Goal: Task Accomplishment & Management: Complete application form

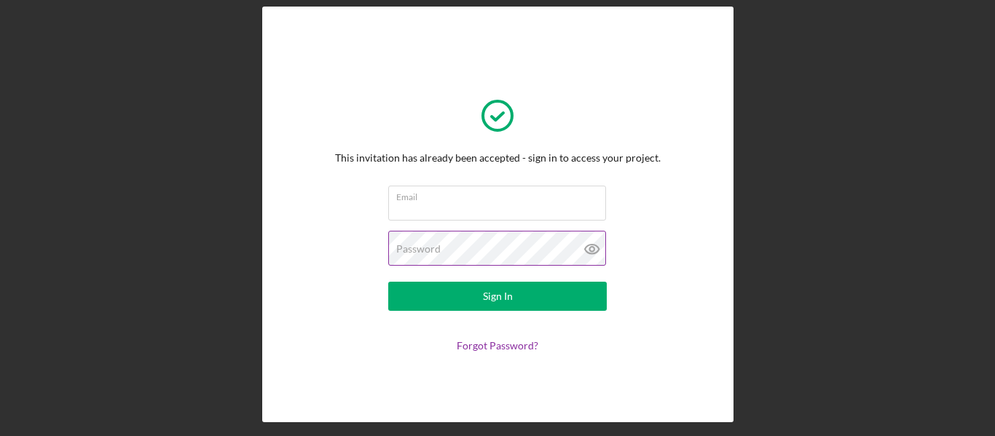
type input "[EMAIL_ADDRESS][DOMAIN_NAME]"
click at [591, 253] on icon at bounding box center [592, 249] width 14 height 9
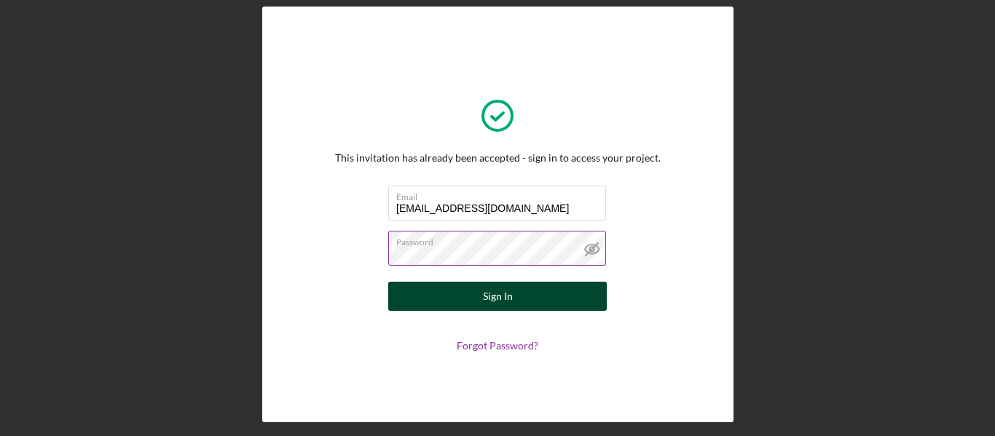
click at [531, 297] on button "Sign In" at bounding box center [497, 296] width 218 height 29
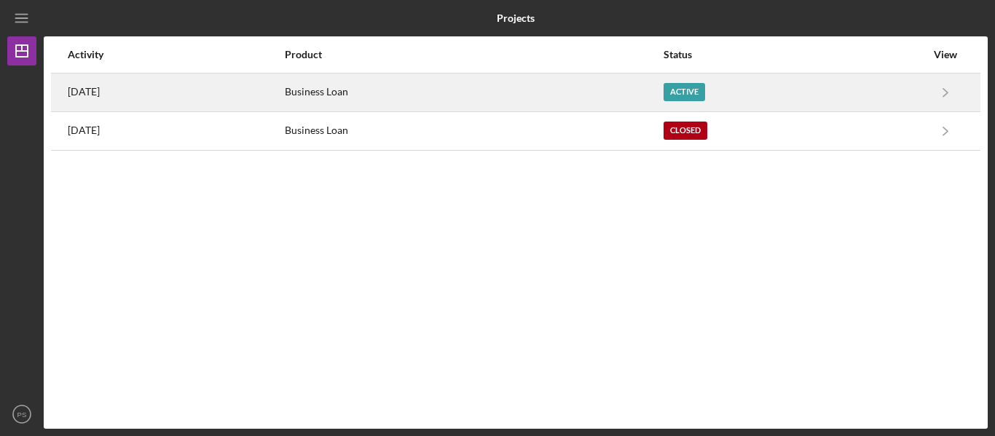
click at [705, 90] on div "Active" at bounding box center [684, 92] width 42 height 18
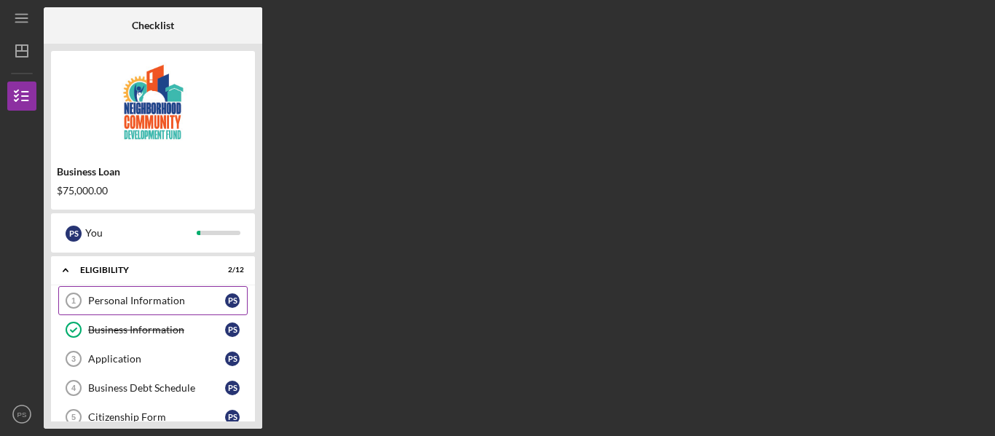
click at [168, 296] on div "Personal Information" at bounding box center [156, 301] width 137 height 12
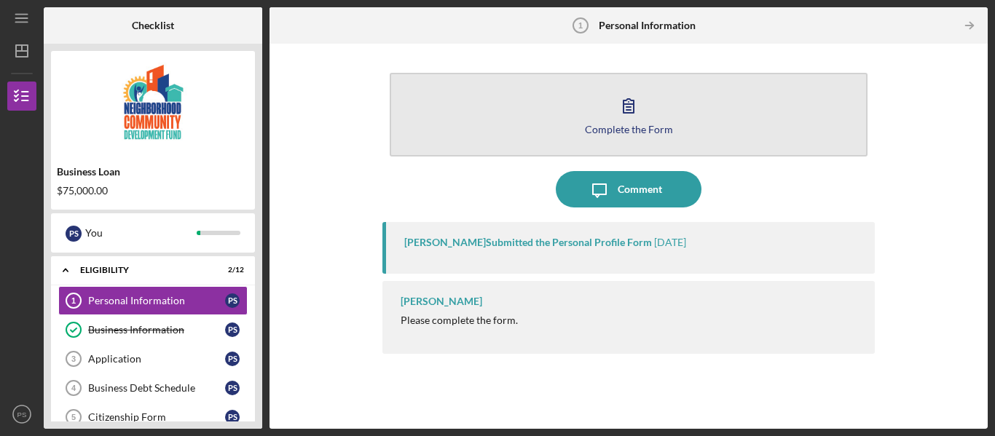
click at [650, 114] on button "Complete the Form Form" at bounding box center [629, 115] width 478 height 84
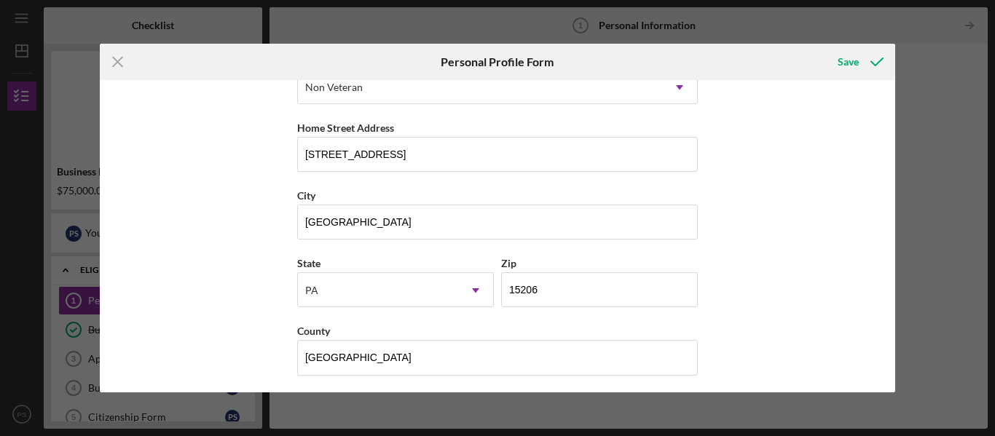
scroll to position [245, 0]
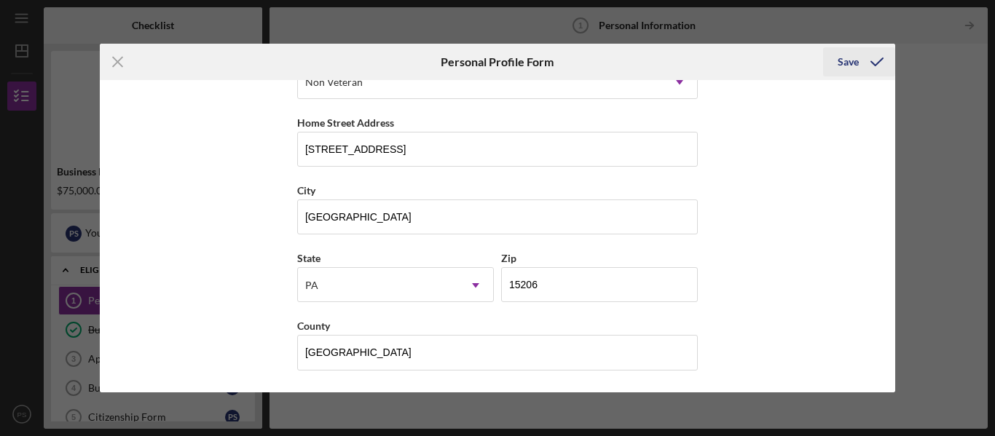
click at [853, 57] on div "Save" at bounding box center [847, 61] width 21 height 29
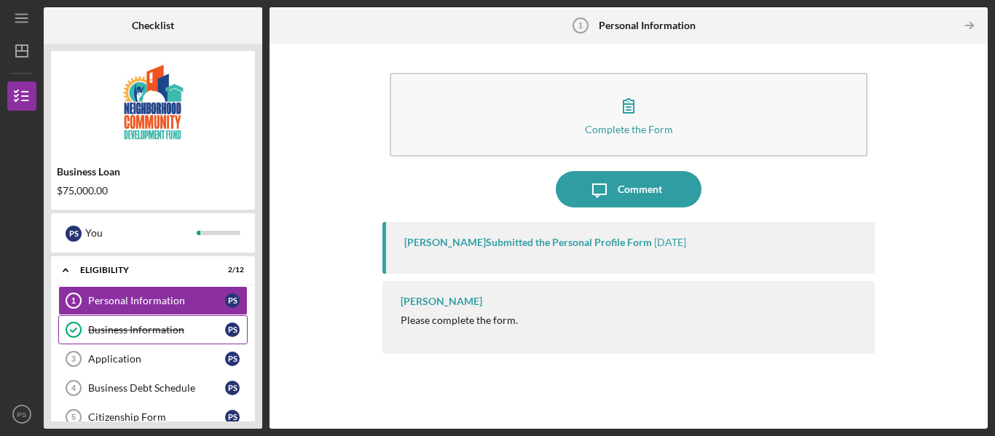
click at [125, 325] on div "Business Information" at bounding box center [156, 330] width 137 height 12
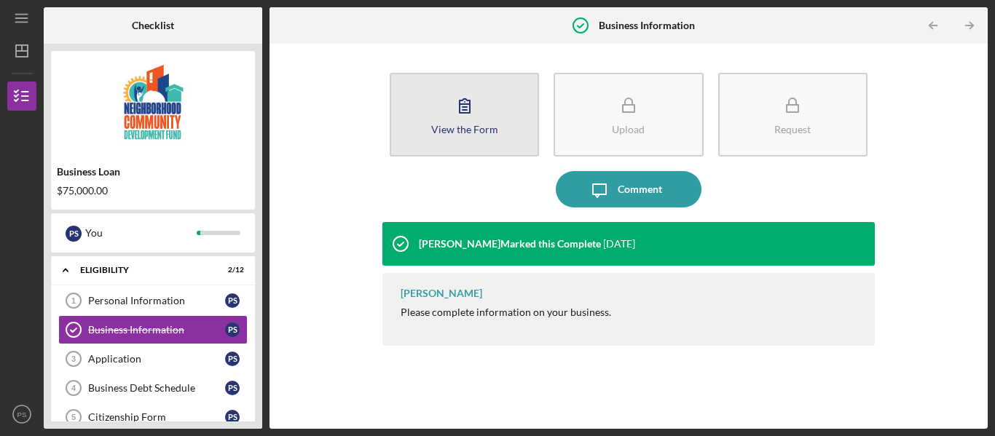
click at [526, 119] on button "View the Form Form" at bounding box center [464, 115] width 149 height 84
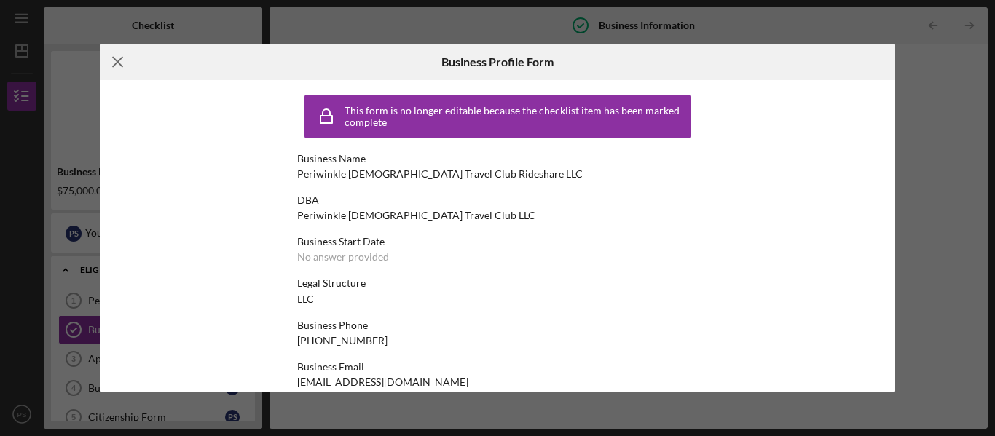
click at [119, 55] on icon "Icon/Menu Close" at bounding box center [118, 62] width 36 height 36
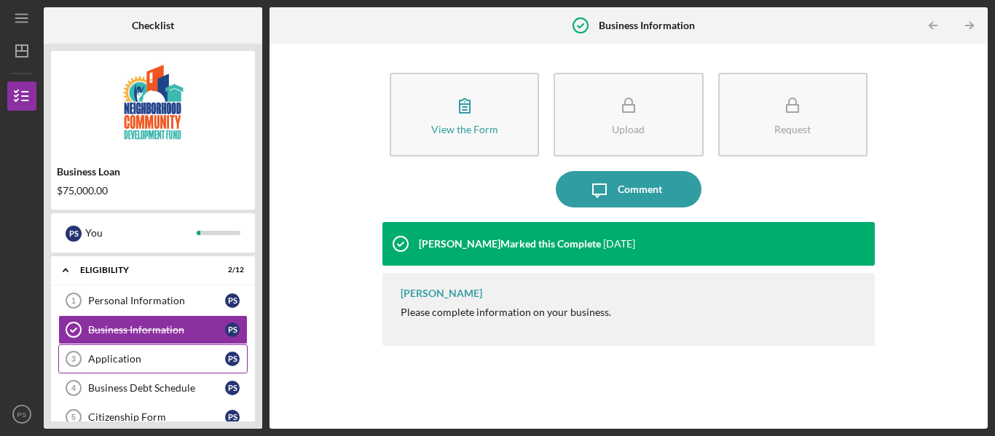
click at [154, 352] on link "Application 3 Application P S" at bounding box center [152, 358] width 189 height 29
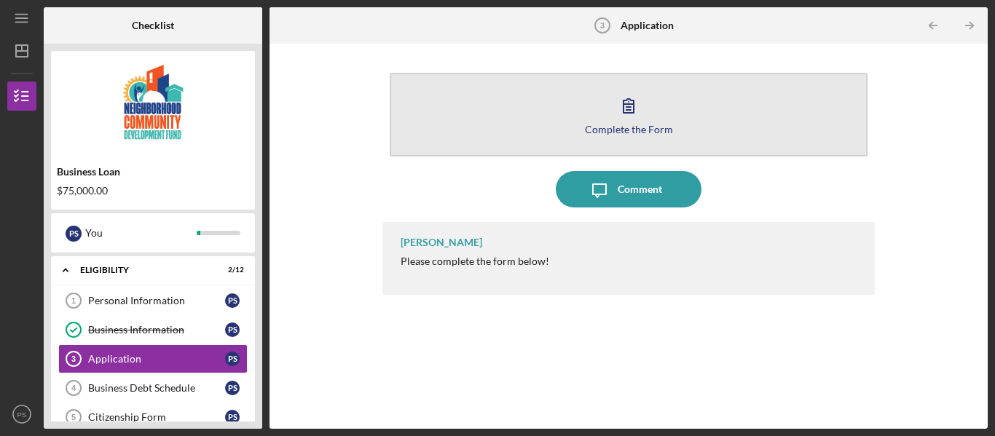
click at [618, 129] on div "Complete the Form" at bounding box center [629, 129] width 88 height 11
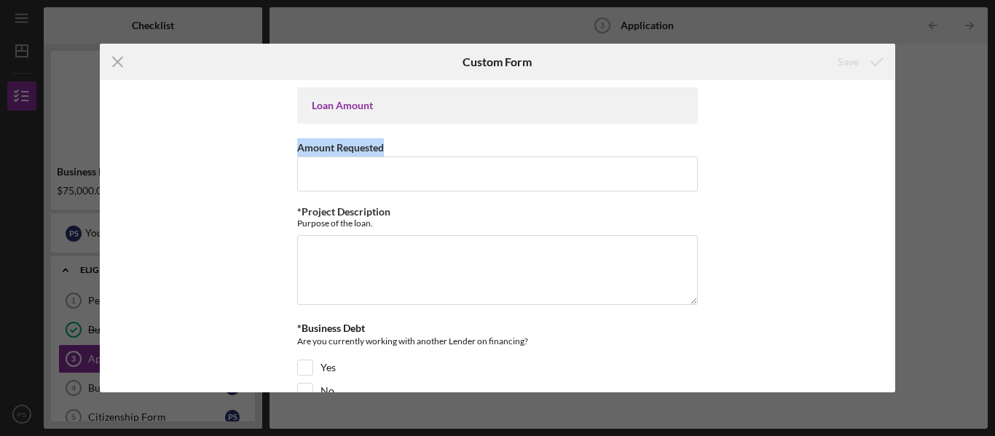
drag, startPoint x: 896, startPoint y: 100, endPoint x: 890, endPoint y: 157, distance: 57.8
click at [890, 157] on div "Icon/Menu Close Custom Form Save Loan Amount Amount Requested *Project Descript…" at bounding box center [497, 218] width 995 height 436
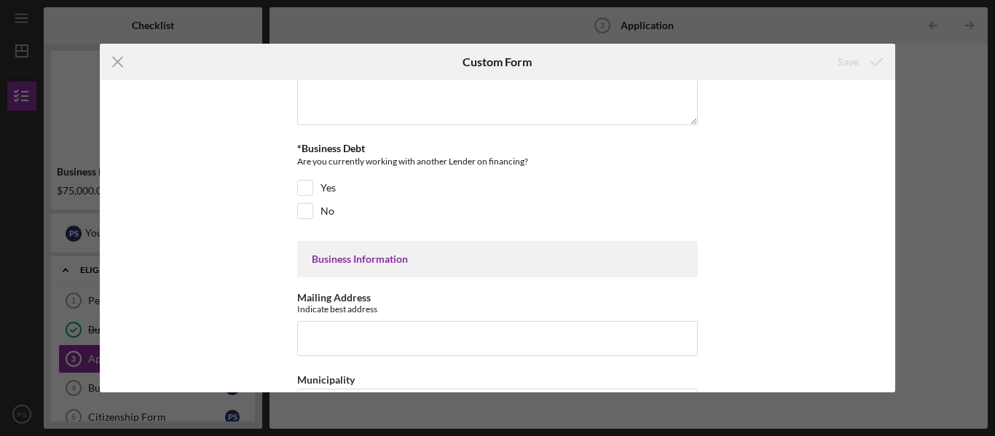
scroll to position [181, 0]
click at [303, 209] on input "No" at bounding box center [305, 210] width 15 height 15
checkbox input "true"
click at [401, 331] on input "Mailing Address" at bounding box center [497, 337] width 401 height 35
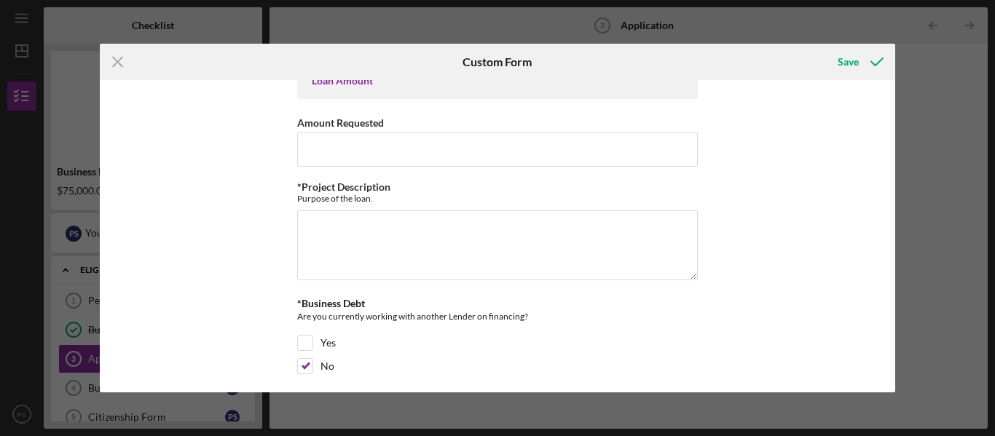
scroll to position [0, 0]
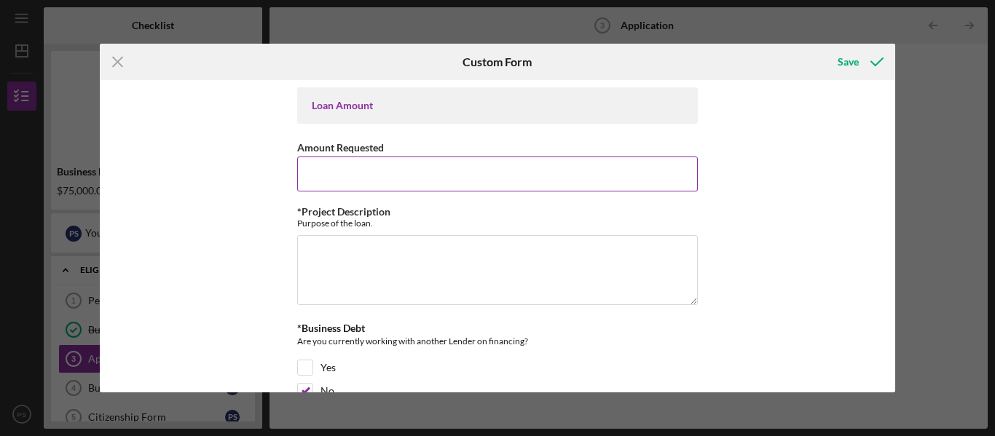
click at [516, 165] on input "Amount Requested" at bounding box center [497, 174] width 401 height 35
click at [419, 253] on textarea "*Project Description" at bounding box center [497, 270] width 401 height 70
type textarea "P"
click at [453, 167] on input "Amount Requested" at bounding box center [497, 174] width 401 height 35
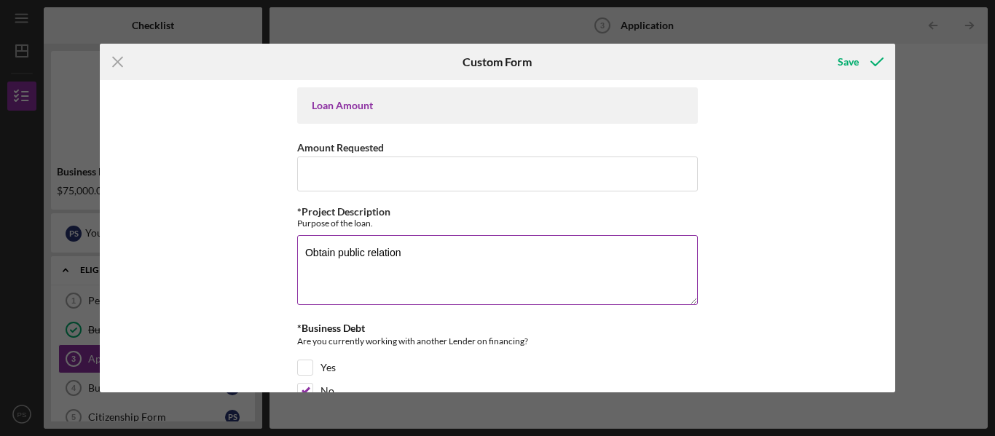
click at [409, 256] on textarea "Obtain public relation" at bounding box center [497, 270] width 401 height 70
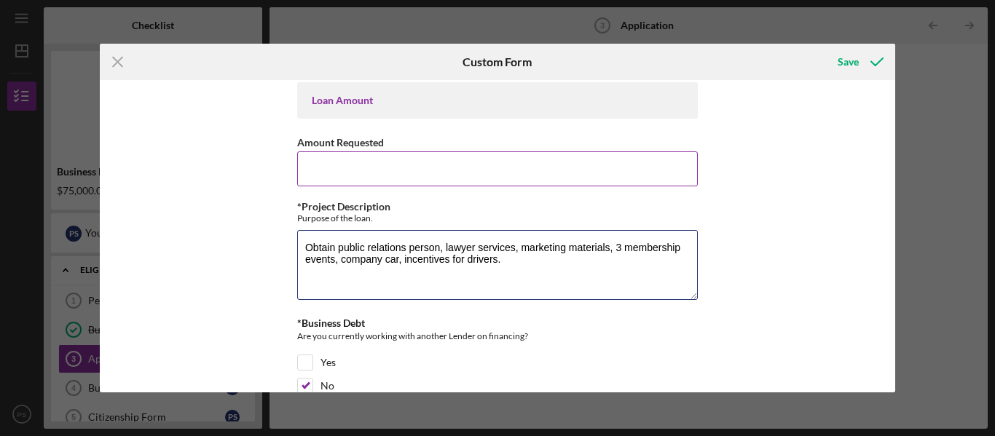
type textarea "Obtain public relations person, lawyer services, marketing materials, 3 members…"
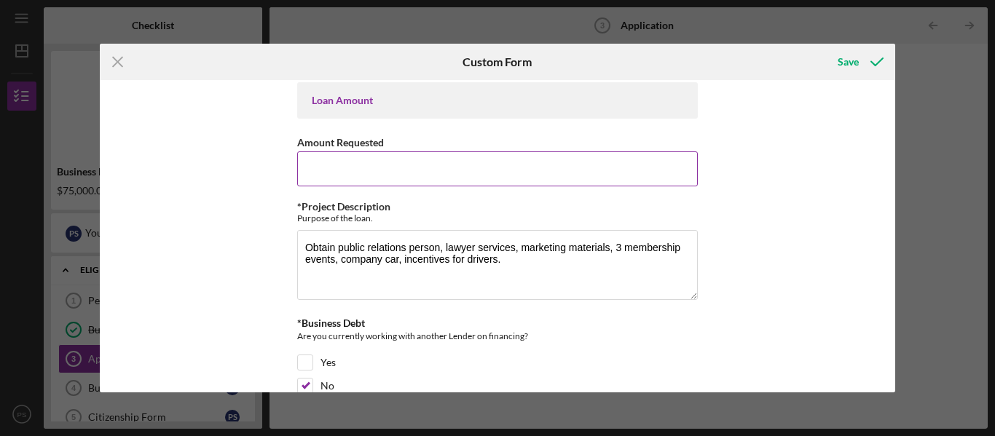
click at [325, 172] on input "Amount Requested" at bounding box center [497, 168] width 401 height 35
type input "$80,000"
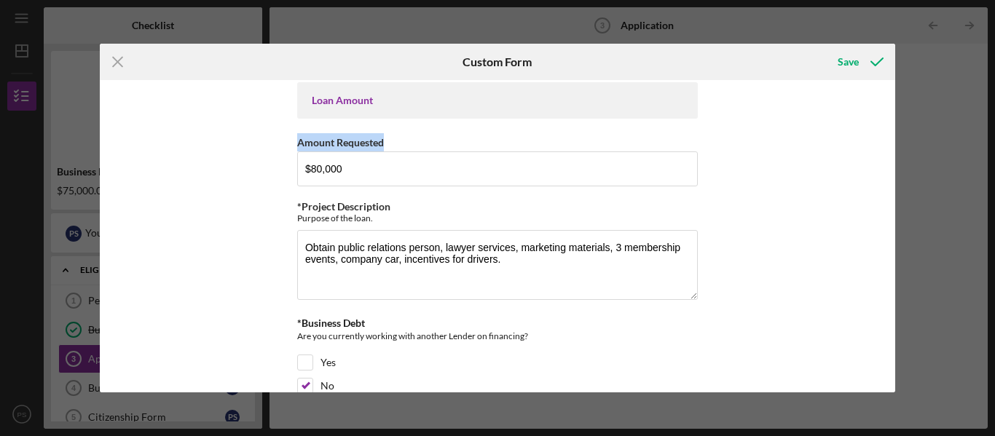
drag, startPoint x: 890, startPoint y: 102, endPoint x: 890, endPoint y: 125, distance: 22.6
click at [890, 125] on div "Loan Amount Amount Requested $80,000 *Project Description Purpose of the loan. …" at bounding box center [498, 236] width 796 height 312
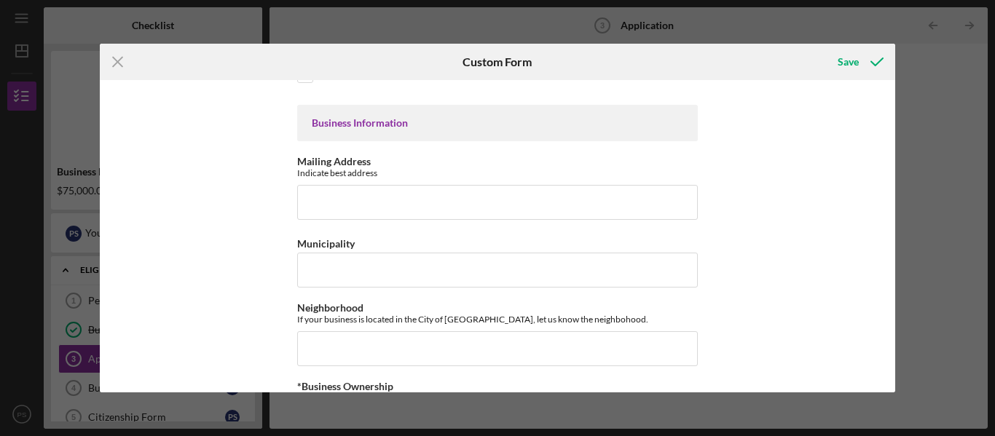
scroll to position [323, 0]
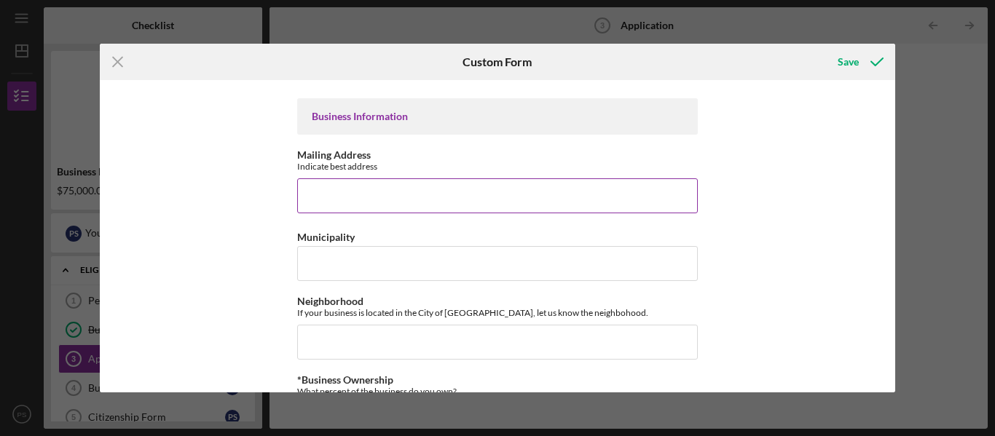
click at [470, 187] on input "Mailing Address" at bounding box center [497, 195] width 401 height 35
type input "[STREET_ADDRESS]"
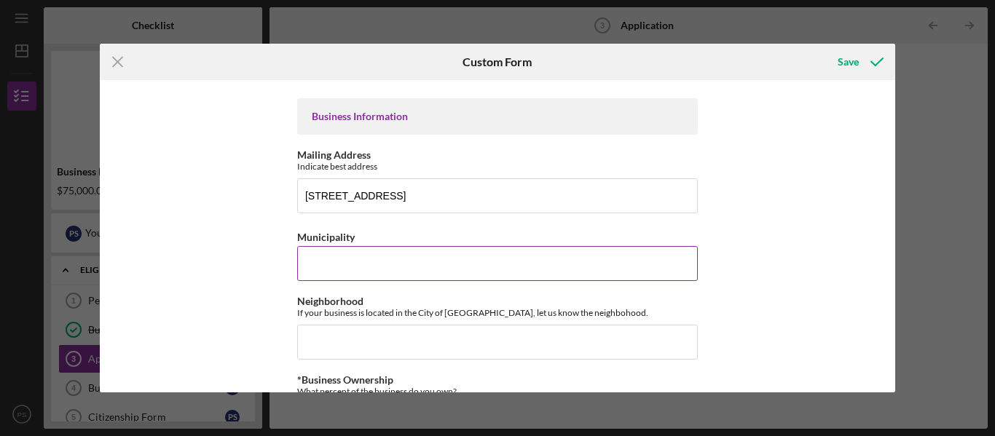
click at [460, 269] on input "Municipality" at bounding box center [497, 263] width 401 height 35
type input "a"
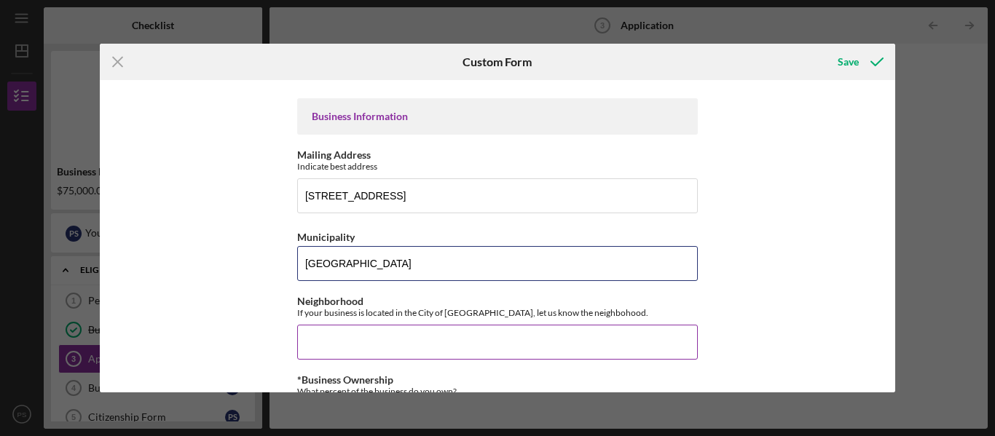
type input "[GEOGRAPHIC_DATA]"
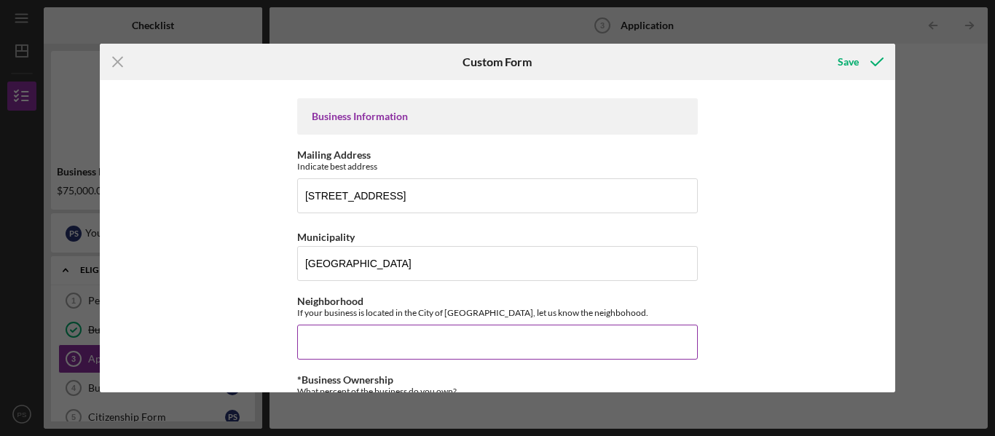
click at [481, 337] on input "Neighborhood" at bounding box center [497, 342] width 401 height 35
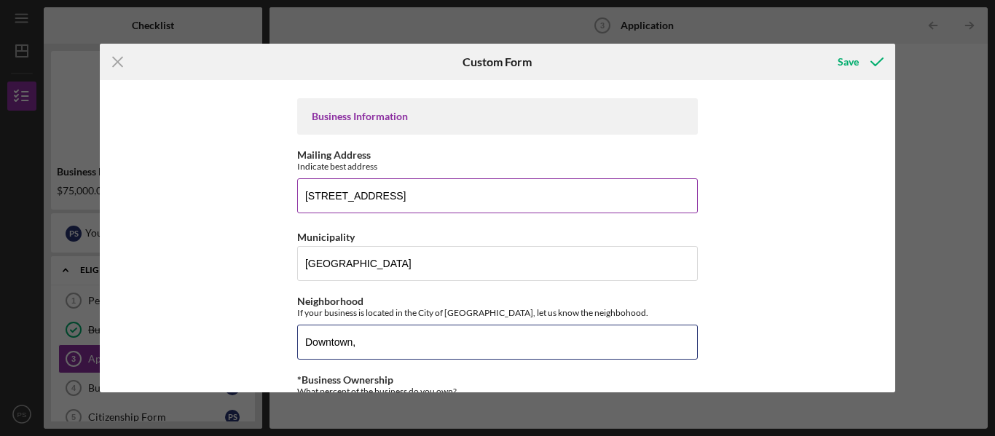
type input "Downtown,"
click at [424, 206] on input "[STREET_ADDRESS]" at bounding box center [497, 195] width 401 height 35
type input "[STREET_ADDRESS]"
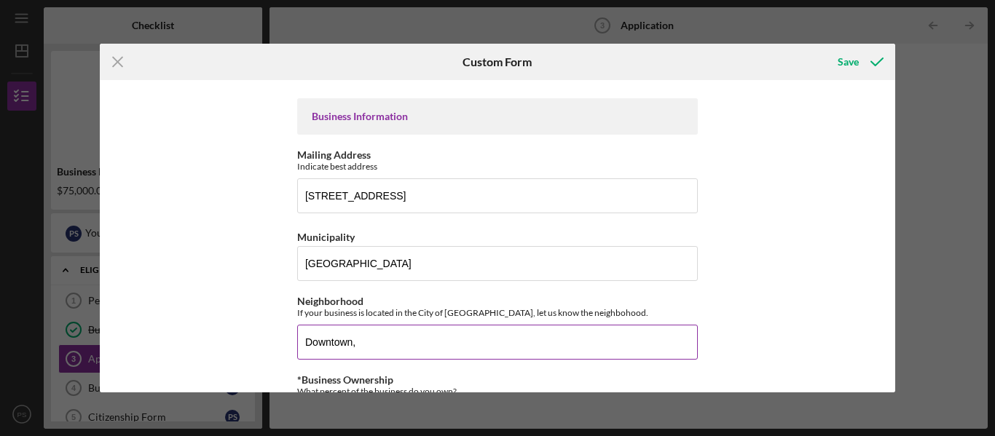
click at [414, 347] on input "Downtown," at bounding box center [497, 342] width 401 height 35
type input "Downtown, [GEOGRAPHIC_DATA]"
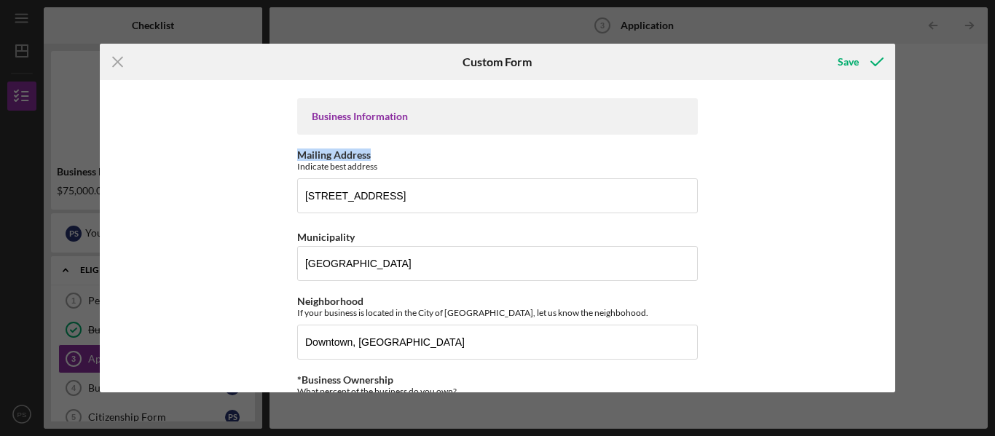
drag, startPoint x: 890, startPoint y: 128, endPoint x: 891, endPoint y: 150, distance: 21.9
click at [891, 150] on div "Loan Amount Amount Requested $80,000 *Project Description Purpose of the loan. …" at bounding box center [498, 236] width 796 height 312
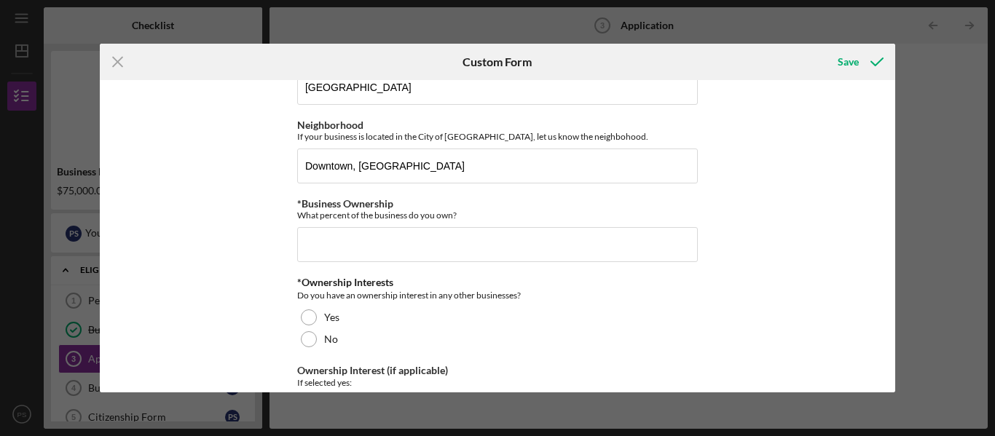
scroll to position [517, 0]
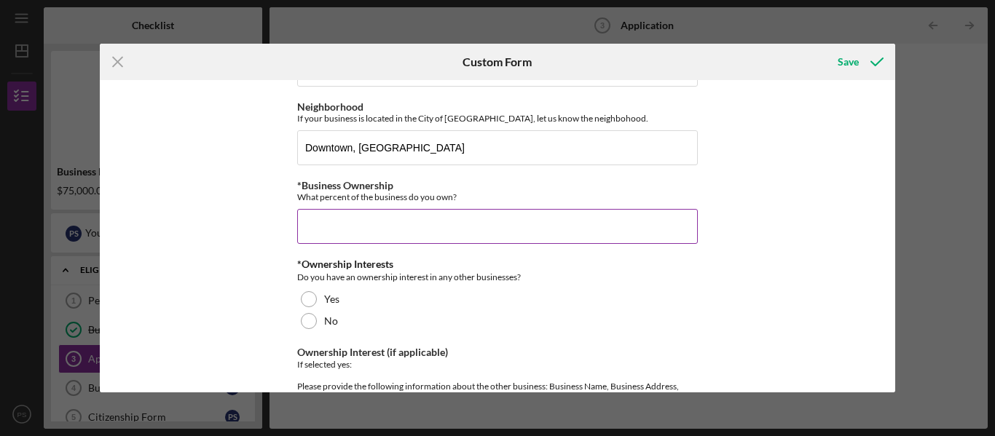
click at [476, 237] on input "*Business Ownership" at bounding box center [497, 226] width 401 height 35
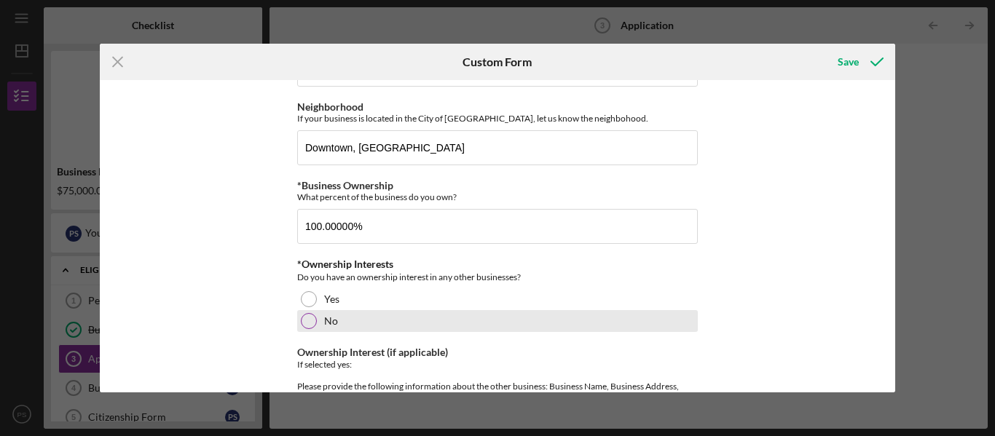
click at [307, 318] on div at bounding box center [309, 321] width 16 height 16
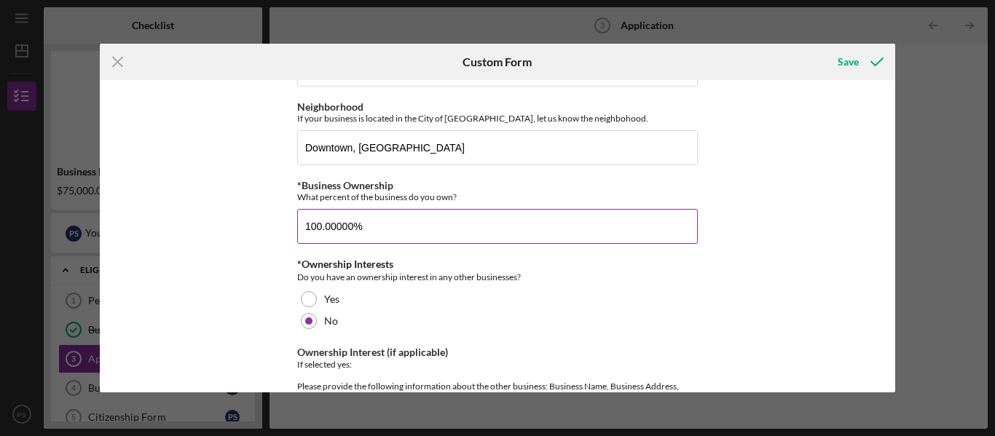
click at [359, 222] on input "100.00000%" at bounding box center [497, 226] width 401 height 35
click at [352, 227] on input "100.00000%" at bounding box center [497, 226] width 401 height 35
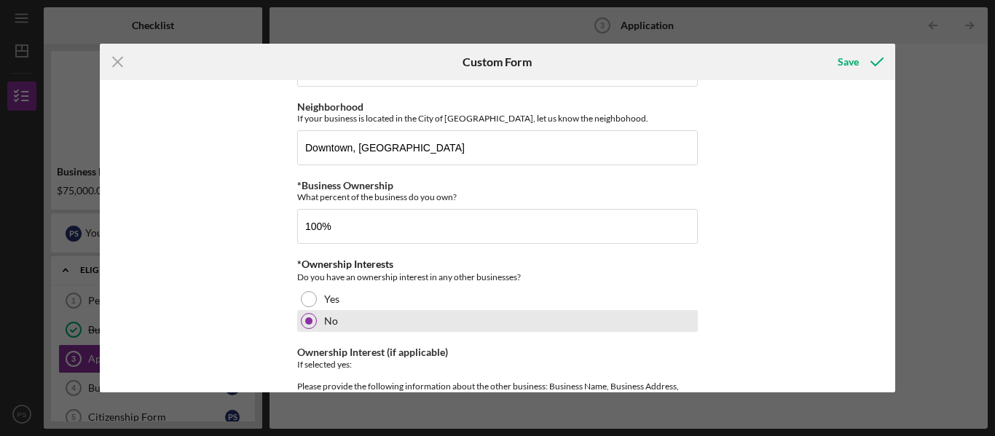
type input "100.00000%"
click at [310, 316] on div at bounding box center [309, 321] width 16 height 16
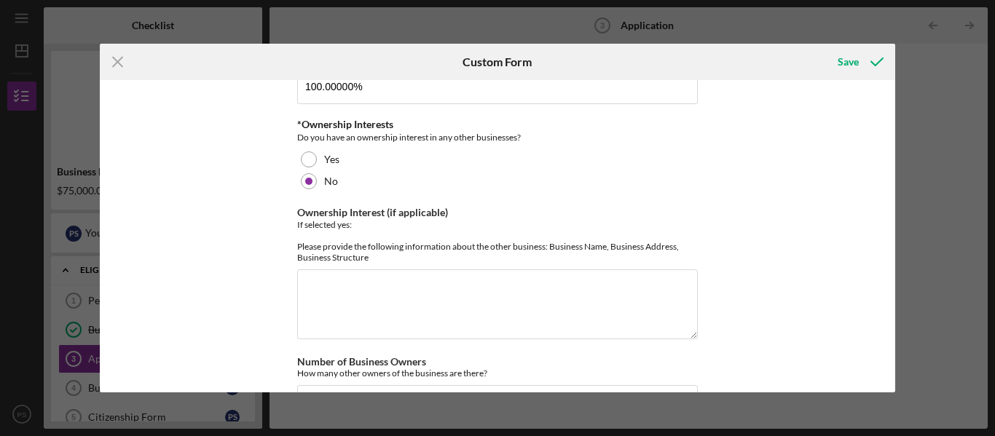
scroll to position [663, 0]
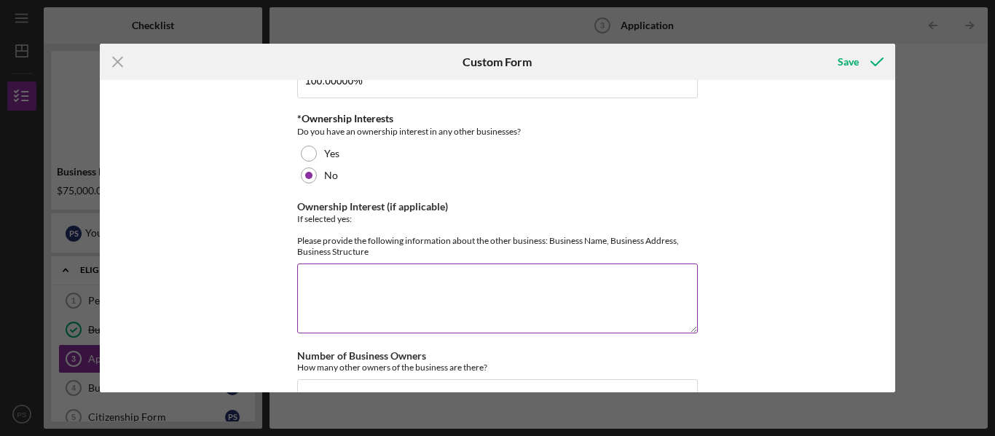
click at [344, 284] on textarea "Ownership Interest (if applicable)" at bounding box center [497, 299] width 401 height 70
type textarea "Periwinkle [DEMOGRAPHIC_DATA] Travel Club 429"
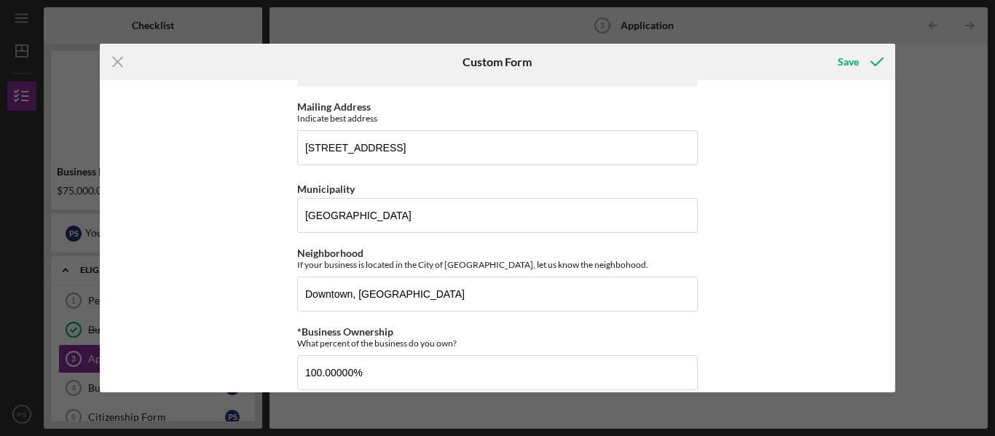
scroll to position [347, 0]
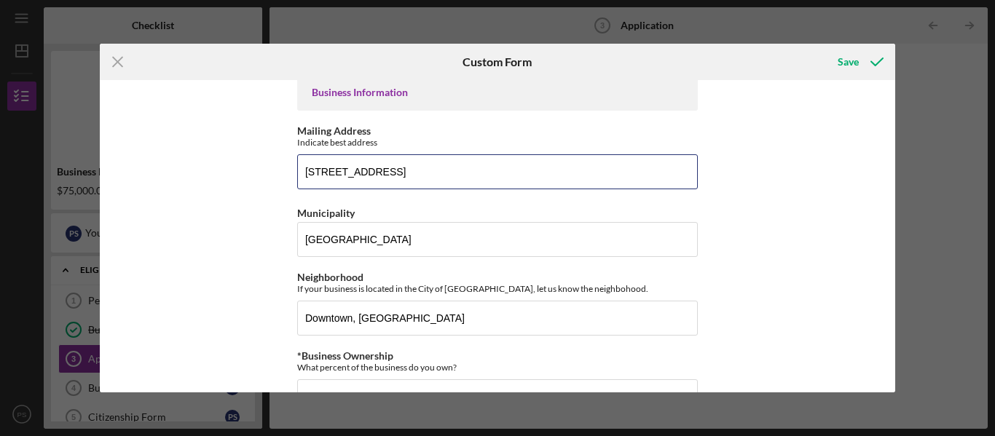
drag, startPoint x: 395, startPoint y: 180, endPoint x: 215, endPoint y: 157, distance: 182.0
click at [215, 157] on div "Loan Amount Amount Requested $80,000 *Project Description Purpose of the loan. …" at bounding box center [498, 236] width 796 height 312
type input "[STREET_ADDRESS]"
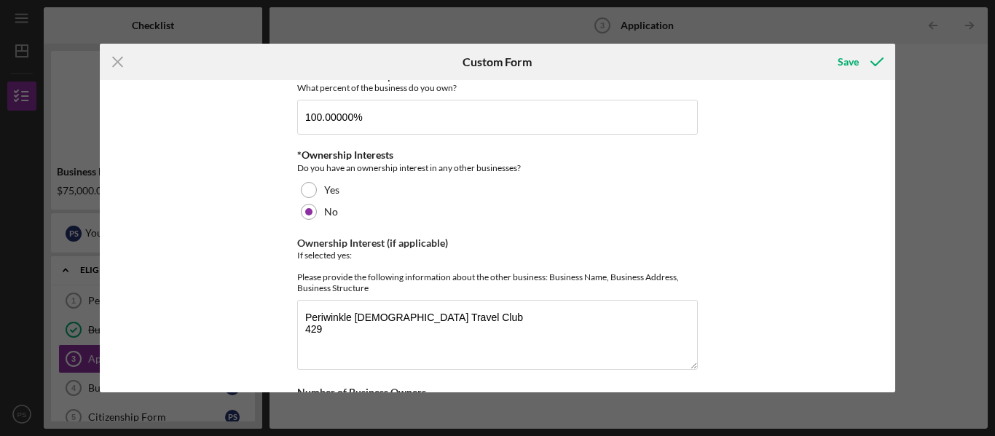
scroll to position [639, 0]
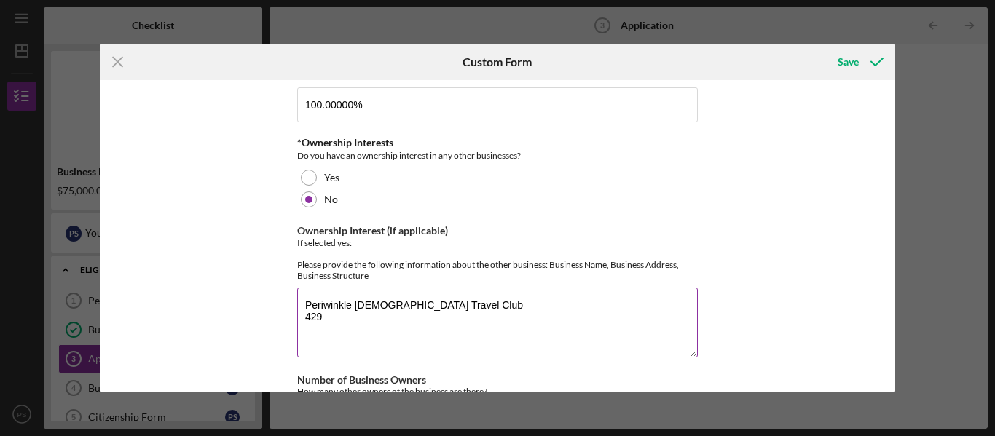
click at [342, 318] on textarea "Periwinkle [DEMOGRAPHIC_DATA] Travel Club 429" at bounding box center [497, 323] width 401 height 70
type textarea "Periwinkle [DEMOGRAPHIC_DATA] Travel Club [STREET_ADDRESS]"
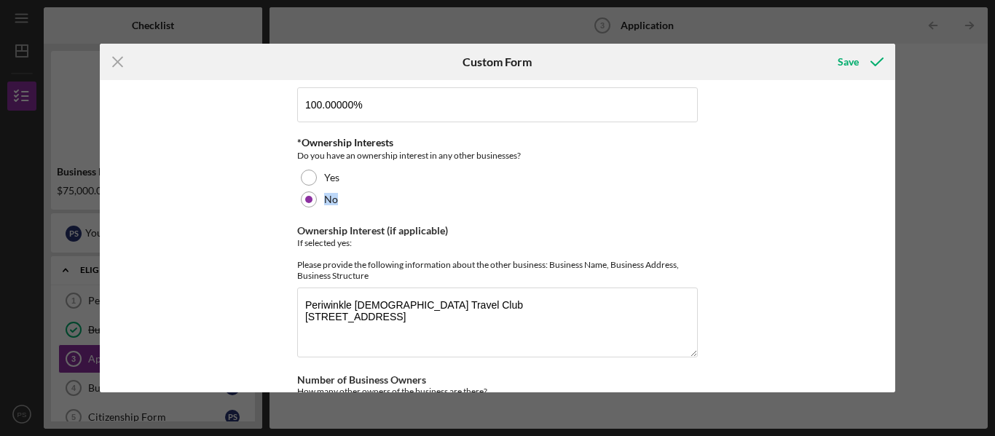
drag, startPoint x: 890, startPoint y: 172, endPoint x: 891, endPoint y: 198, distance: 26.3
click at [891, 198] on div "Loan Amount Amount Requested $80,000 *Project Description Purpose of the loan. …" at bounding box center [498, 236] width 796 height 312
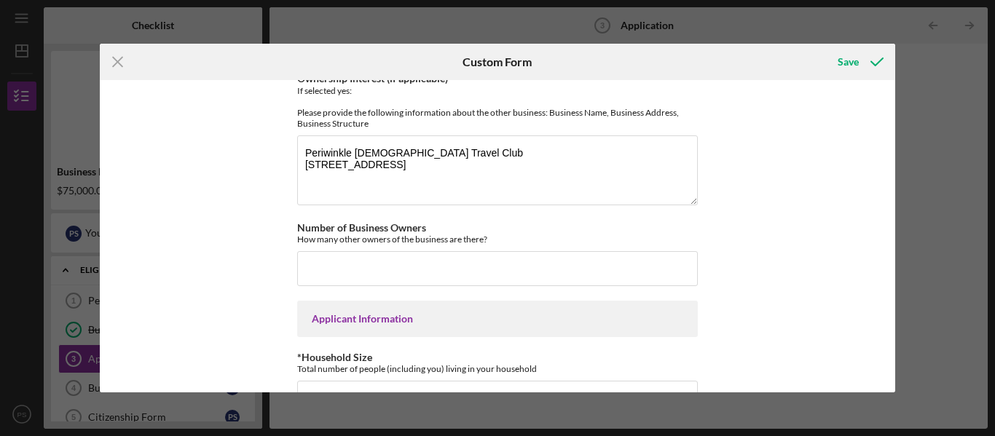
scroll to position [809, 0]
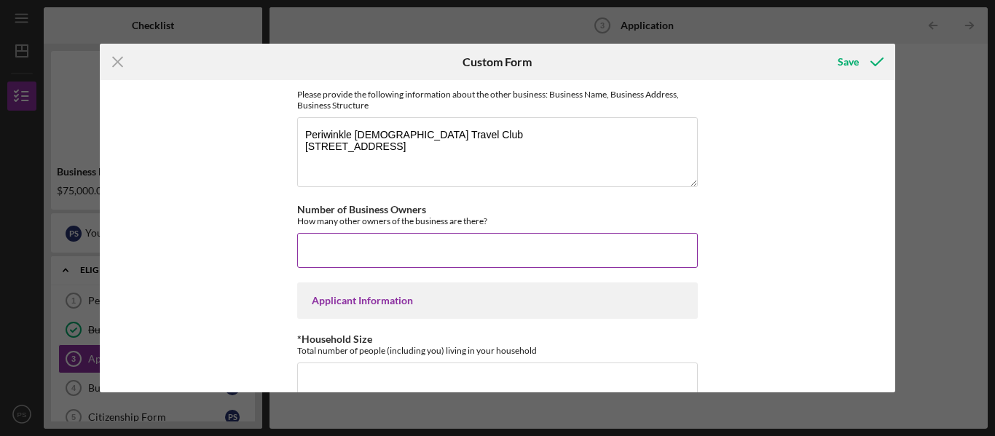
click at [412, 245] on input "Number of Business Owners" at bounding box center [497, 250] width 401 height 35
type input "1"
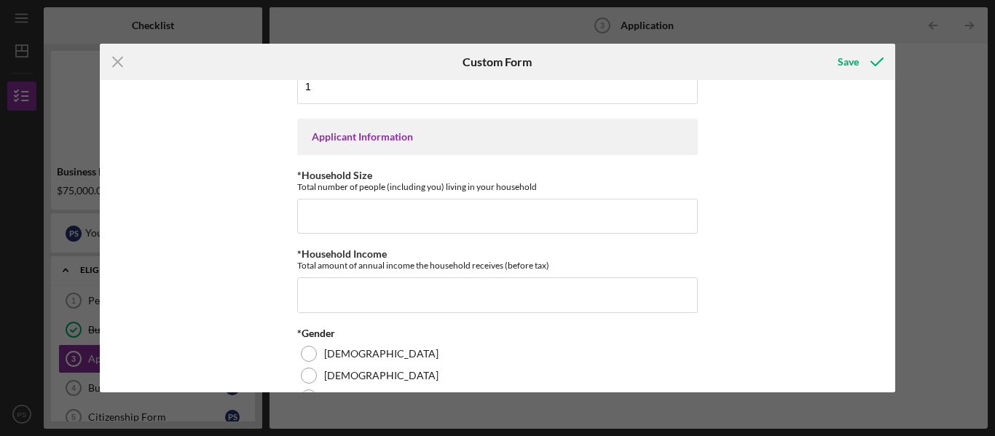
scroll to position [1009, 0]
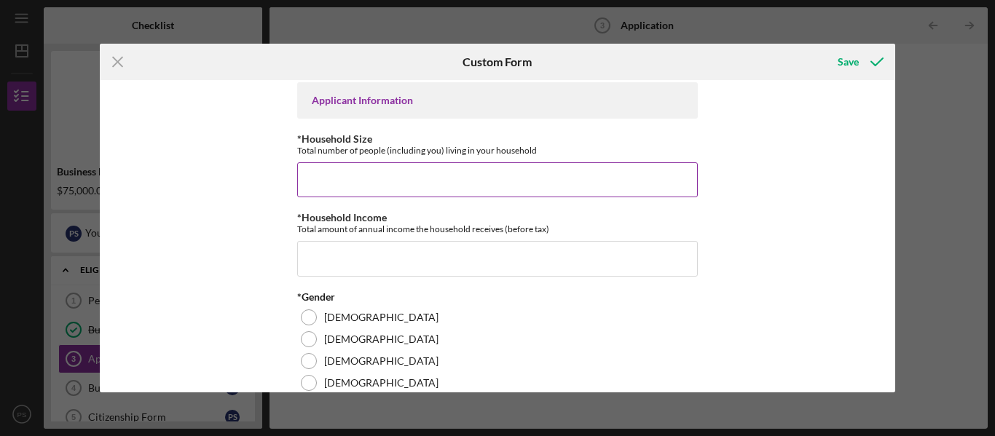
click at [434, 197] on input "*Household Size" at bounding box center [497, 179] width 401 height 35
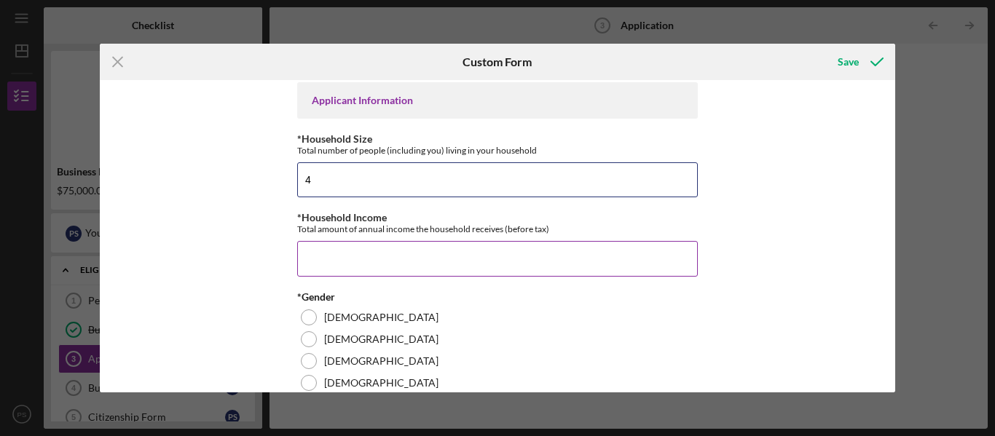
type input "4"
click at [408, 276] on input "*Household Income" at bounding box center [497, 258] width 401 height 35
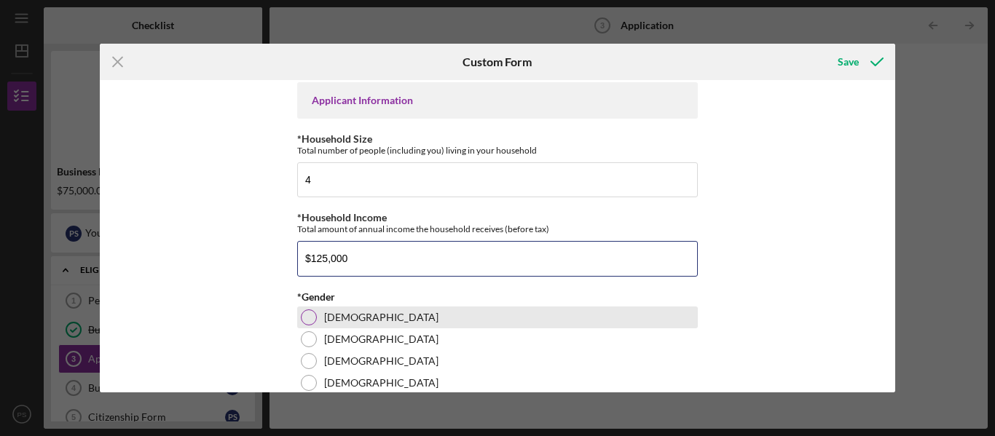
type input "$125,000"
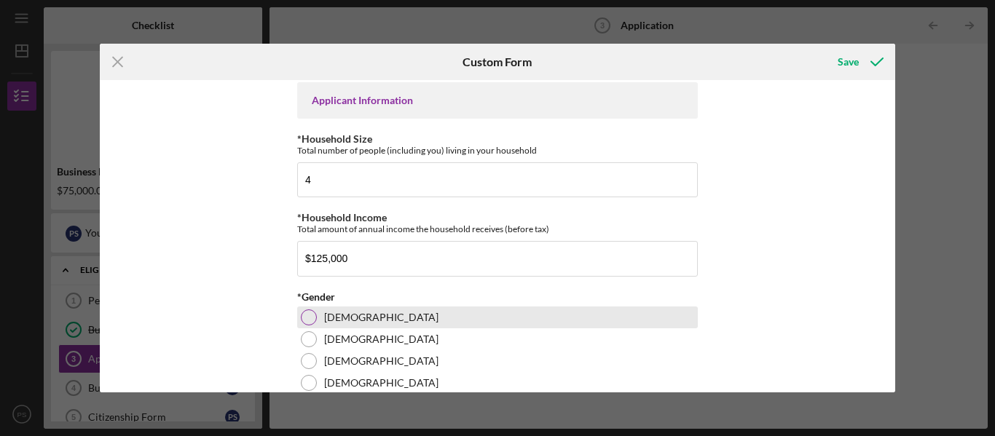
click at [309, 326] on div at bounding box center [309, 317] width 16 height 16
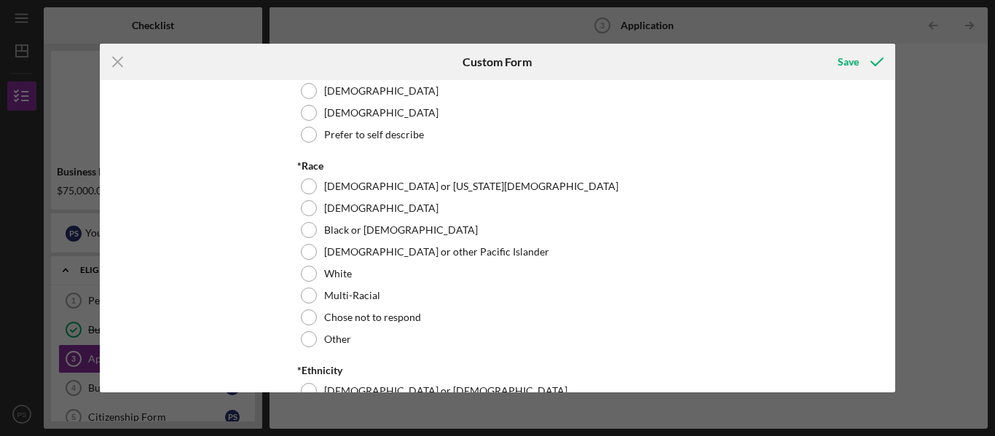
scroll to position [1314, 0]
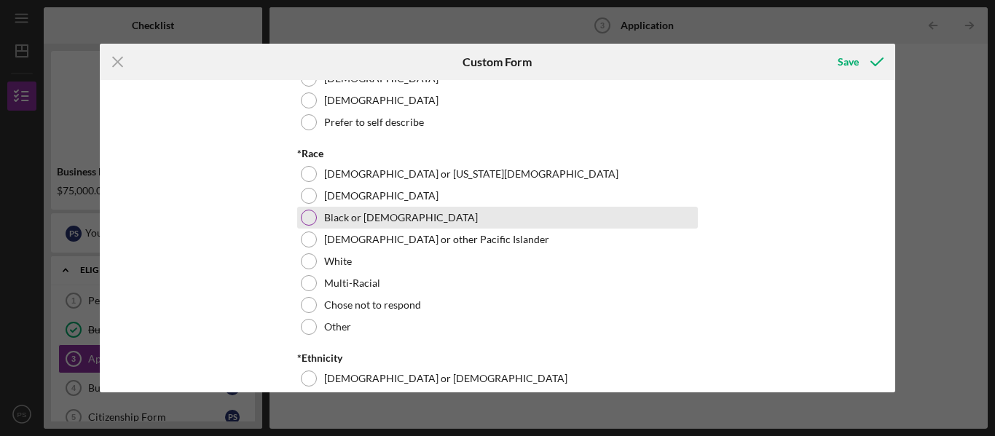
click at [312, 226] on div at bounding box center [309, 218] width 16 height 16
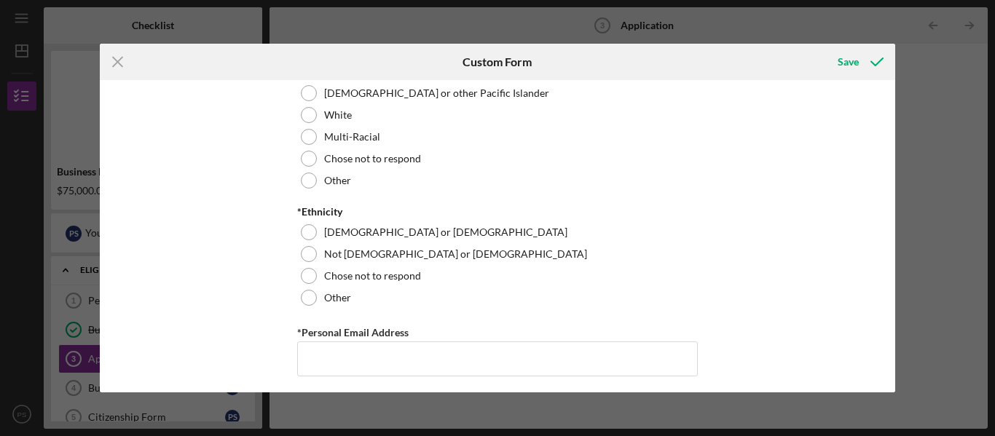
scroll to position [1472, 0]
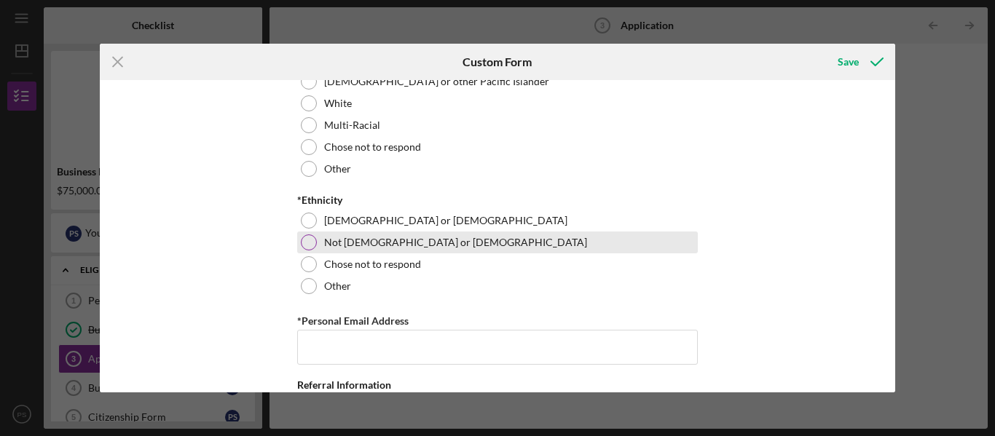
click at [309, 251] on div at bounding box center [309, 242] width 16 height 16
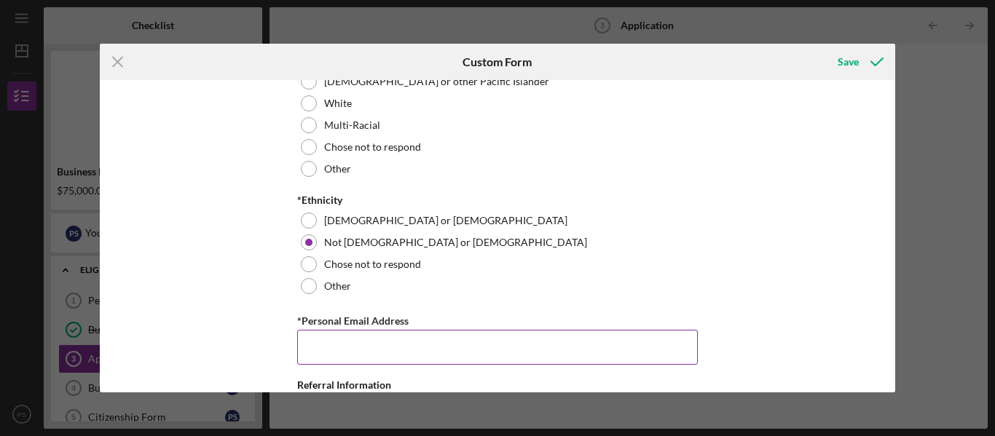
click at [358, 365] on input "*Personal Email Address" at bounding box center [497, 347] width 401 height 35
type input "{"
type input "[EMAIL_ADDRESS][DOMAIN_NAME]"
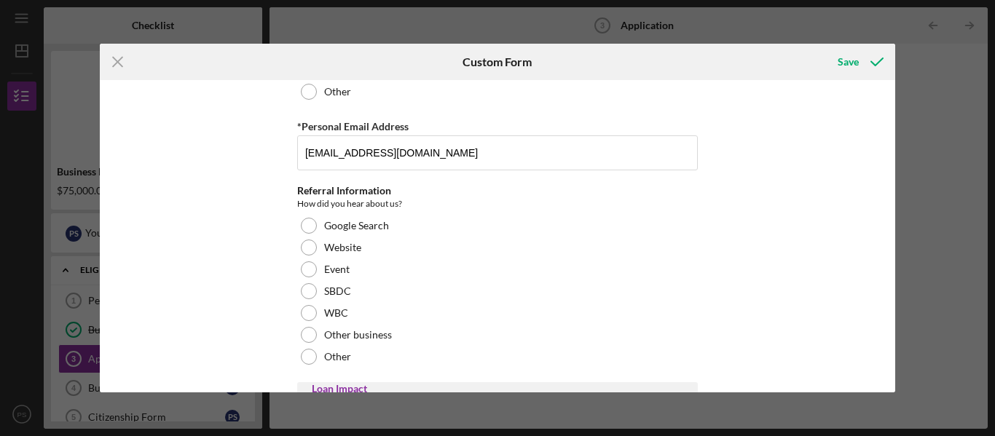
scroll to position [1691, 0]
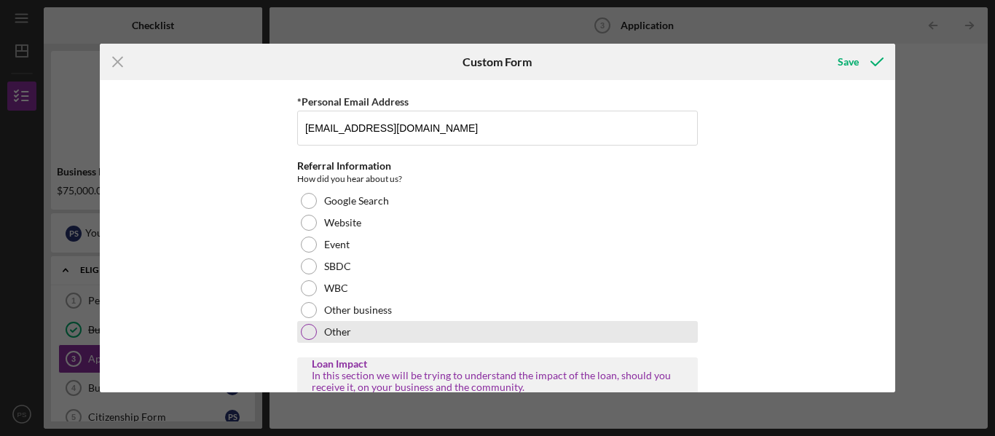
click at [307, 340] on div at bounding box center [309, 332] width 16 height 16
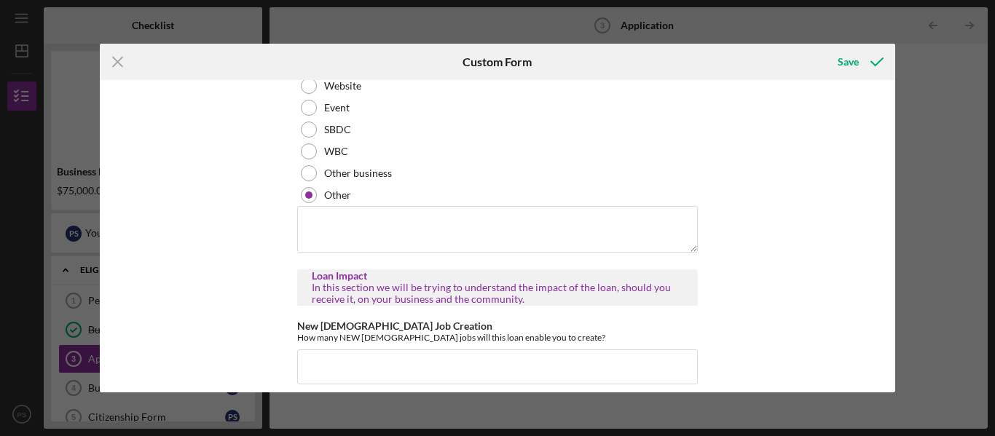
scroll to position [1834, 0]
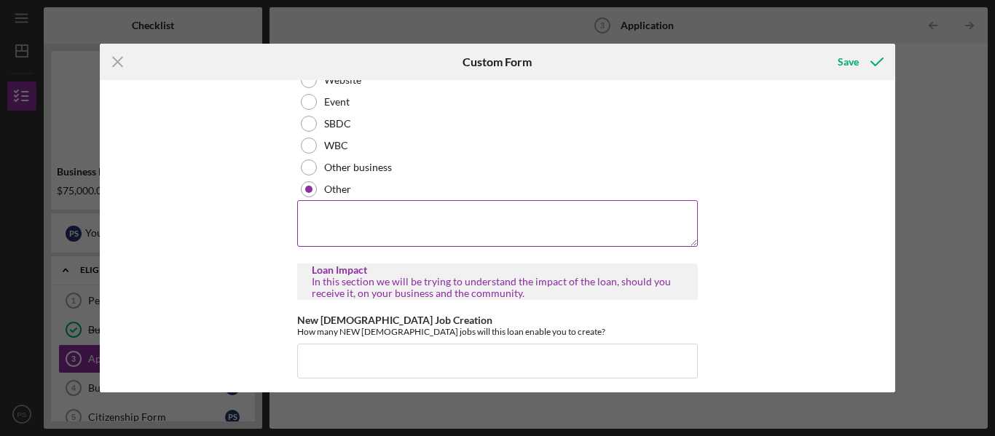
click at [446, 239] on textarea at bounding box center [497, 223] width 401 height 47
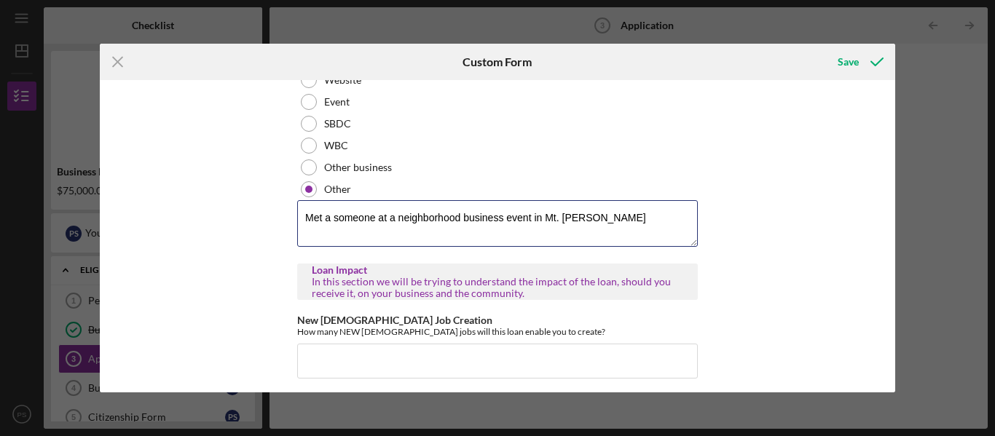
type textarea "Met a someone at a neighborhood business event in Mt. [PERSON_NAME]"
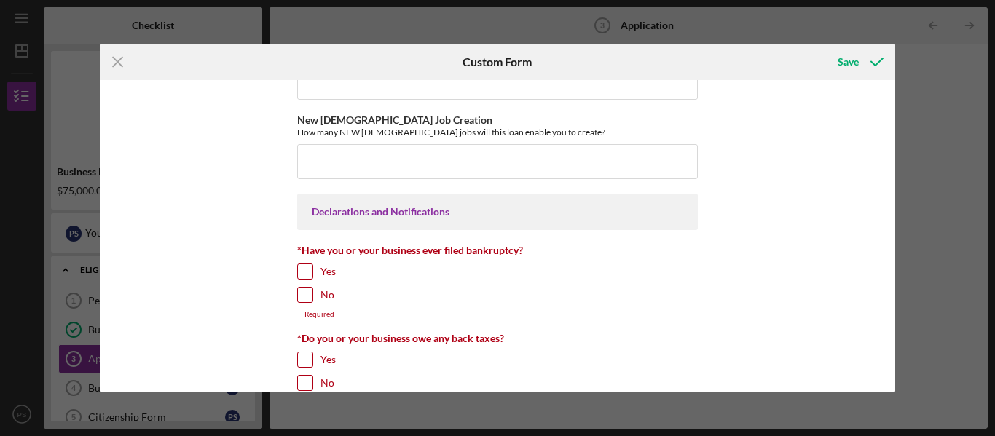
scroll to position [2118, 0]
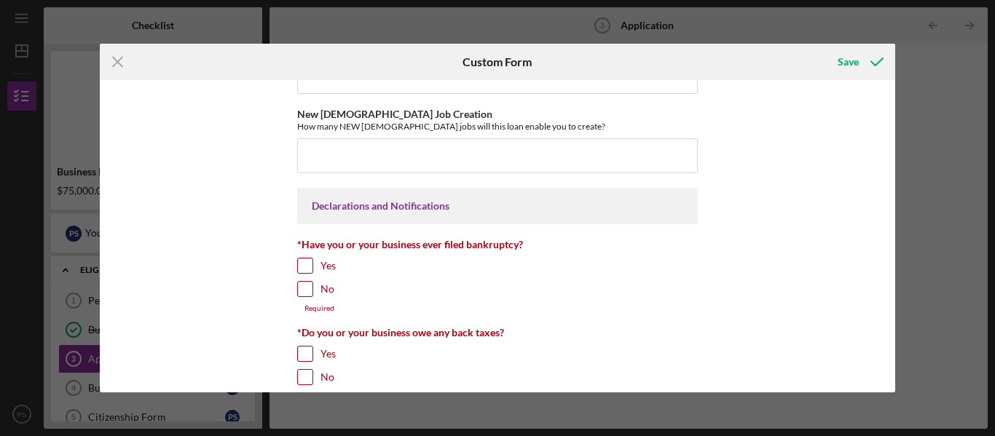
click at [303, 296] on input "No" at bounding box center [305, 289] width 15 height 15
checkbox input "true"
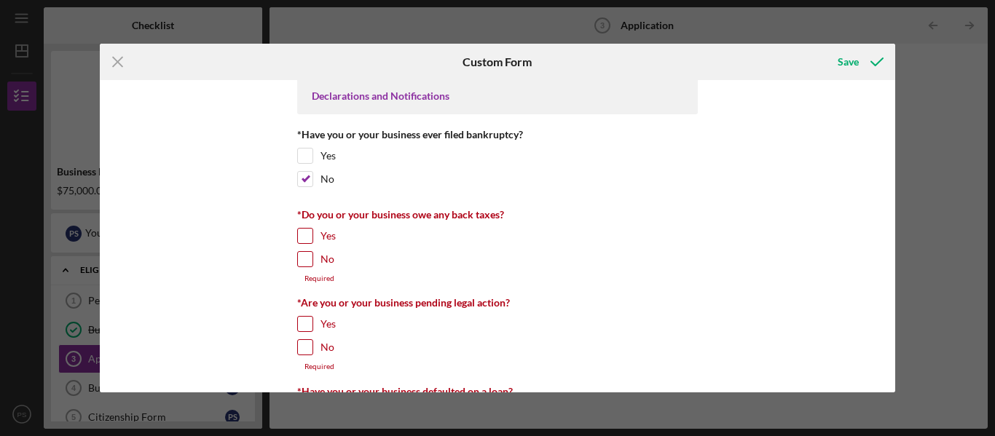
scroll to position [2265, 0]
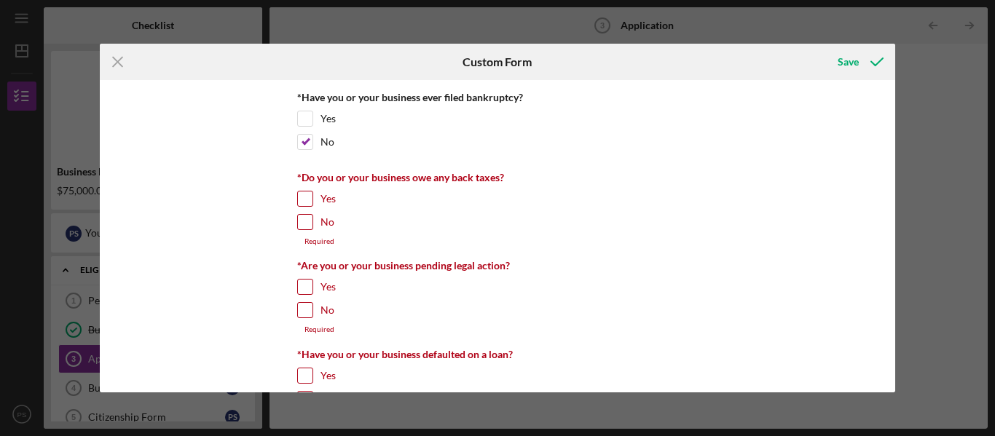
click at [304, 318] on input "No" at bounding box center [305, 310] width 15 height 15
checkbox input "true"
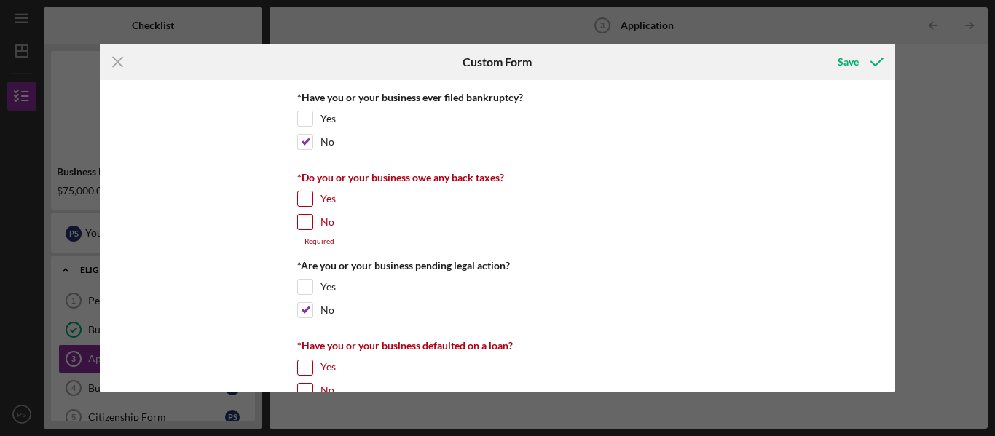
scroll to position [2331, 0]
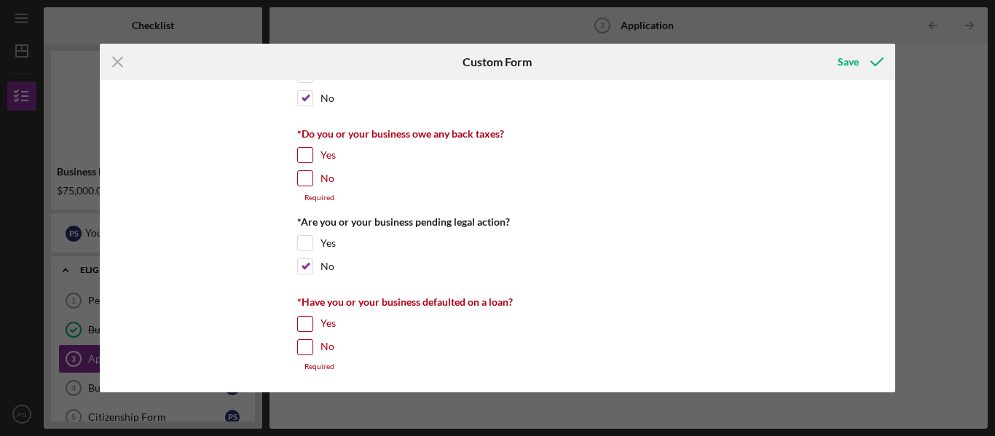
click at [300, 349] on input "No" at bounding box center [305, 347] width 15 height 15
checkbox input "true"
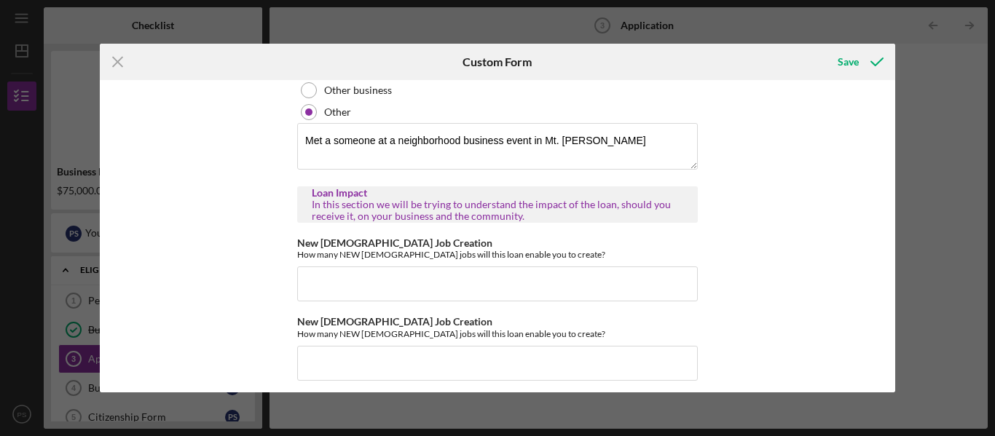
scroll to position [1917, 0]
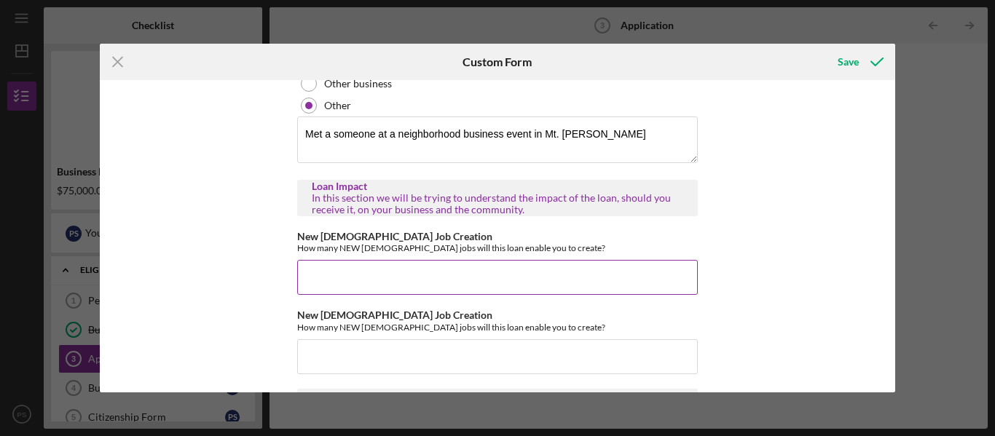
click at [515, 294] on input "New [DEMOGRAPHIC_DATA] Job Creation" at bounding box center [497, 277] width 401 height 35
click at [480, 295] on input "New [DEMOGRAPHIC_DATA] Job Creation" at bounding box center [497, 277] width 401 height 35
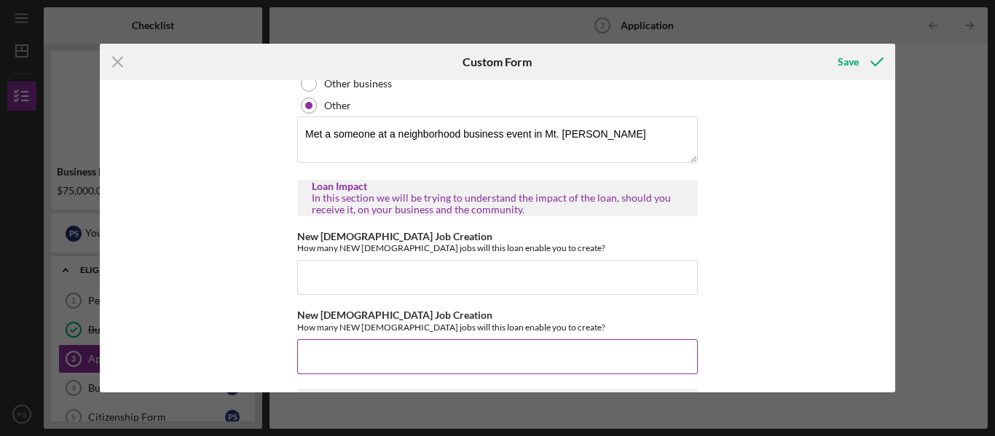
click at [421, 363] on input "New [DEMOGRAPHIC_DATA] Job Creation" at bounding box center [497, 356] width 401 height 35
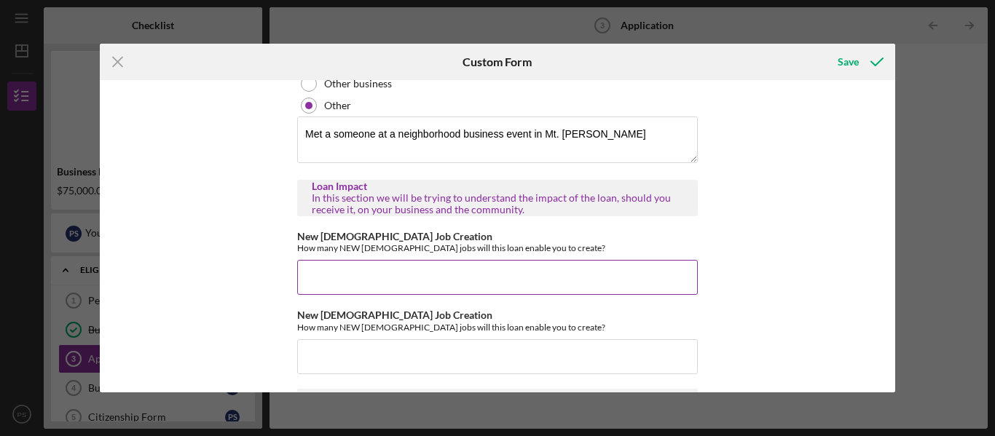
click at [383, 295] on input "New [DEMOGRAPHIC_DATA] Job Creation" at bounding box center [497, 277] width 401 height 35
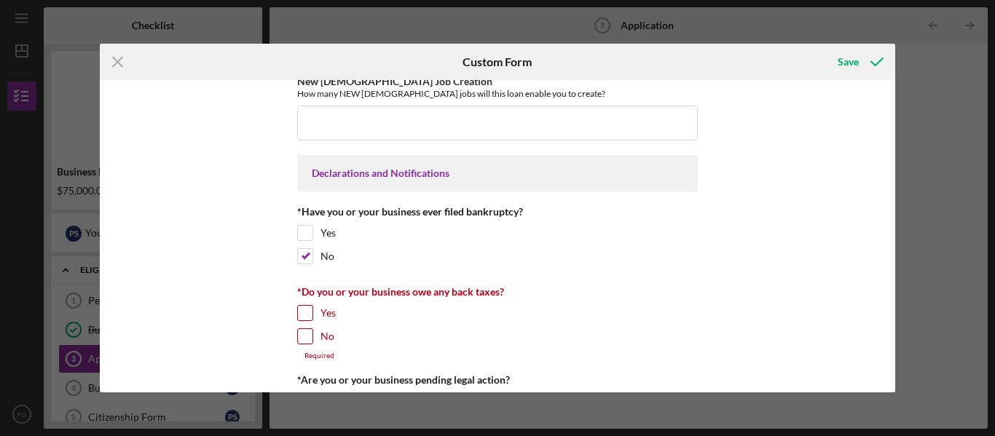
scroll to position [2126, 0]
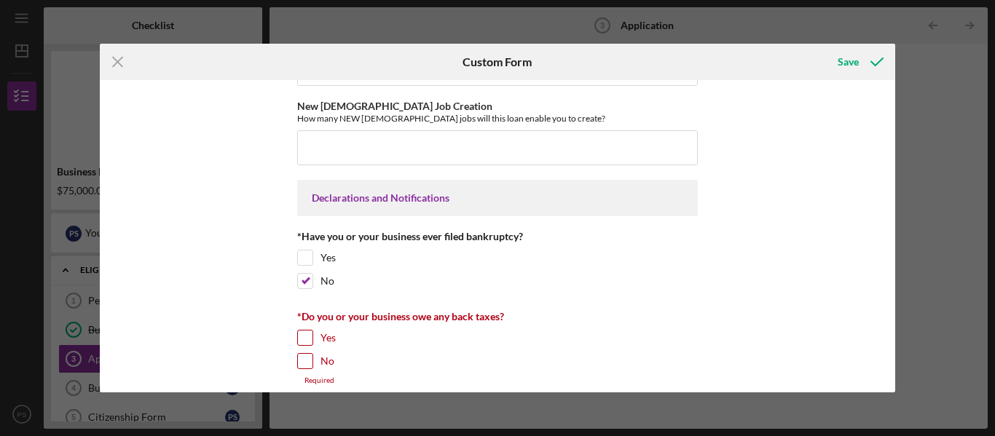
click at [299, 350] on div "*Do you or your business owe any back taxes? Yes No Required" at bounding box center [497, 348] width 401 height 74
click at [304, 345] on input "Yes" at bounding box center [305, 338] width 15 height 15
checkbox input "true"
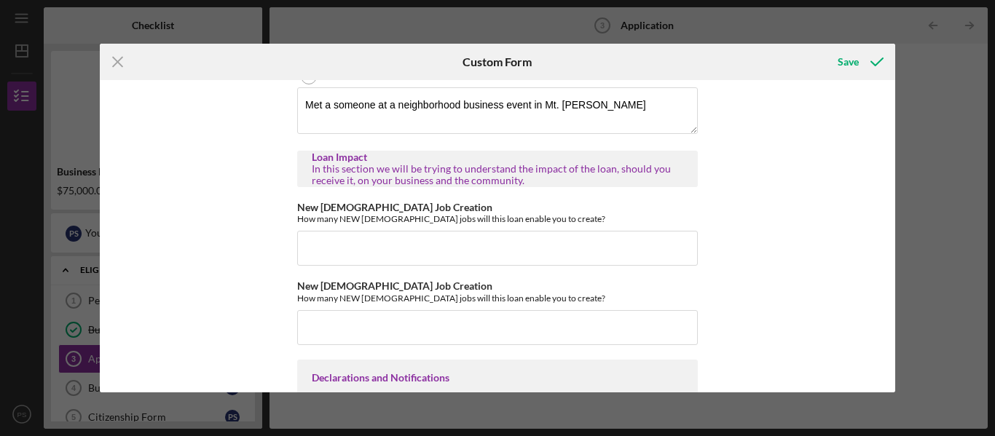
scroll to position [1928, 0]
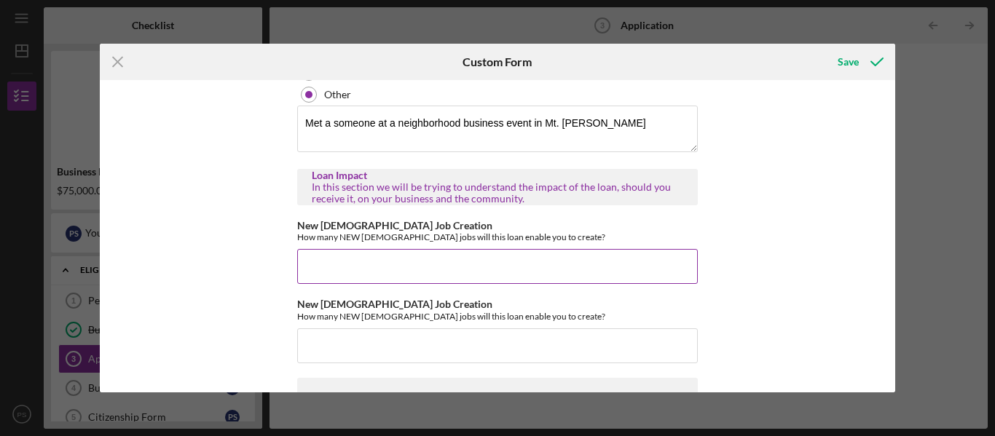
click at [459, 284] on input "New [DEMOGRAPHIC_DATA] Job Creation" at bounding box center [497, 266] width 401 height 35
type input "8"
type input "200"
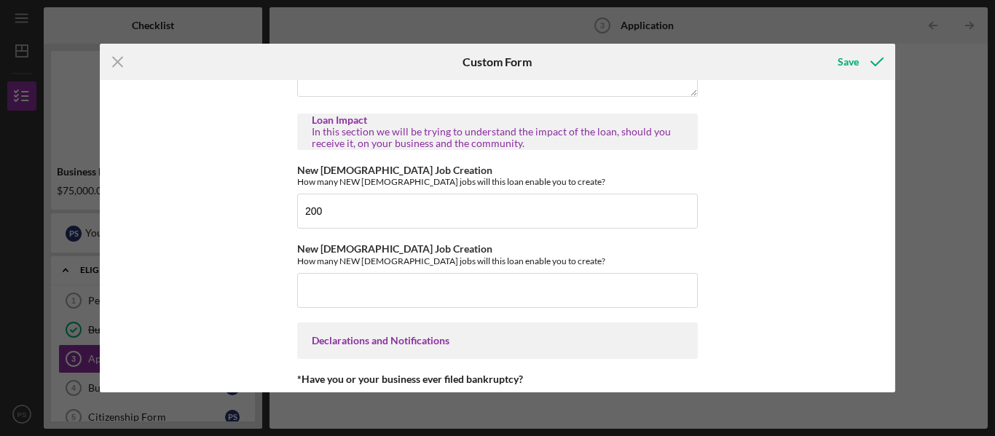
scroll to position [1989, 0]
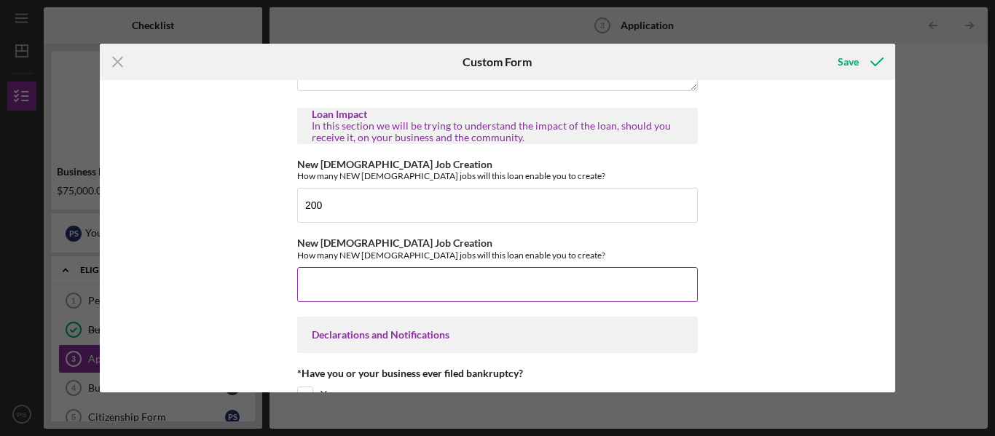
click at [427, 302] on input "New [DEMOGRAPHIC_DATA] Job Creation" at bounding box center [497, 284] width 401 height 35
type input "2"
type input "50"
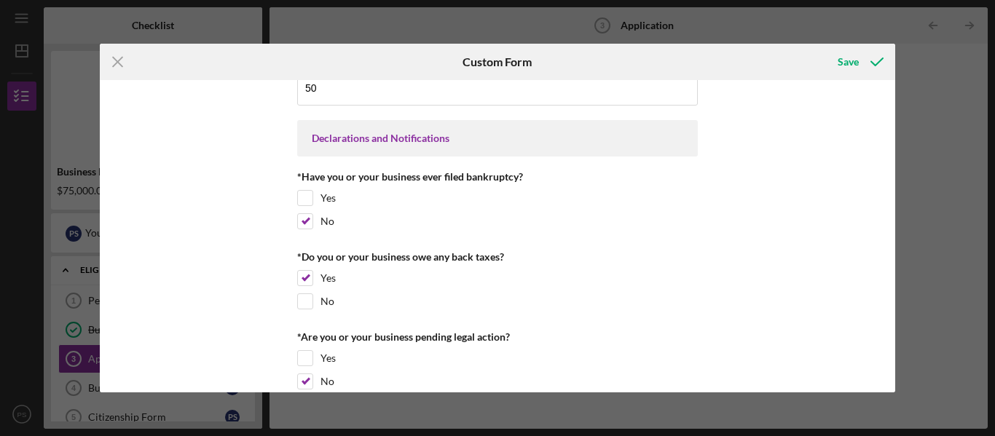
scroll to position [2314, 0]
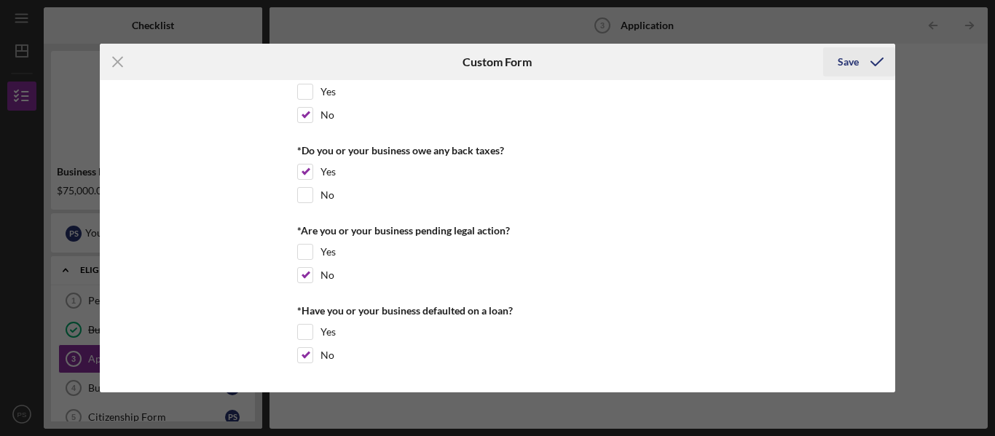
click at [851, 64] on div "Save" at bounding box center [847, 61] width 21 height 29
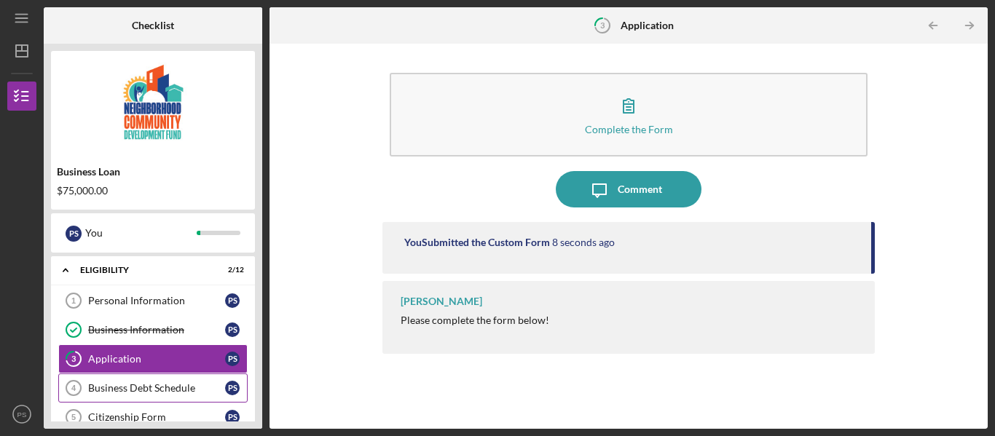
click at [180, 387] on div "Business Debt Schedule" at bounding box center [156, 388] width 137 height 12
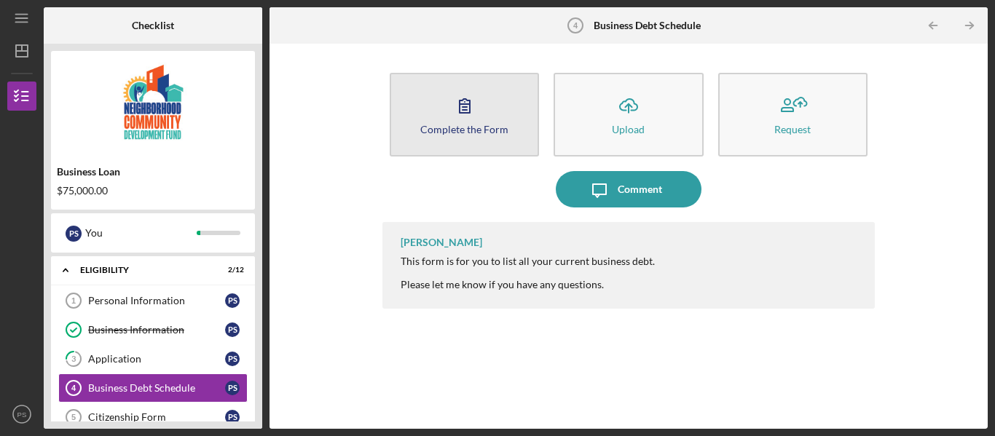
click at [422, 127] on button "Complete the Form Form" at bounding box center [464, 115] width 149 height 84
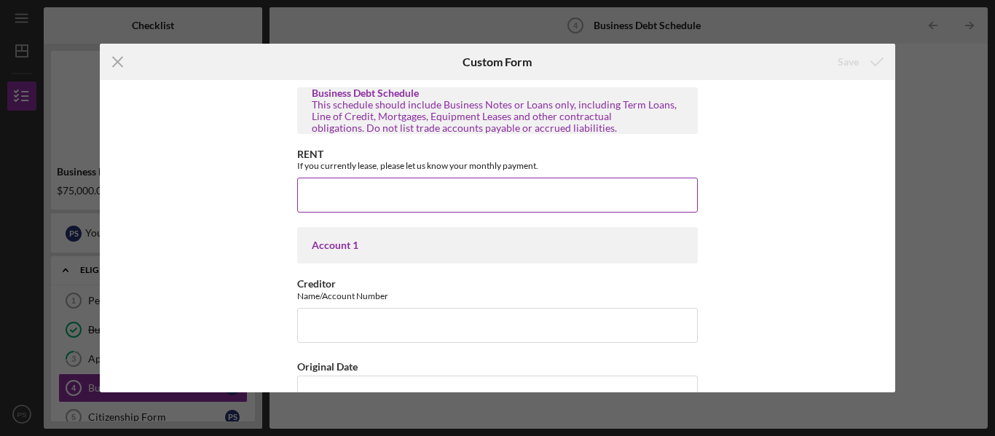
click at [398, 192] on input "RENT" at bounding box center [497, 195] width 401 height 35
type input "$0"
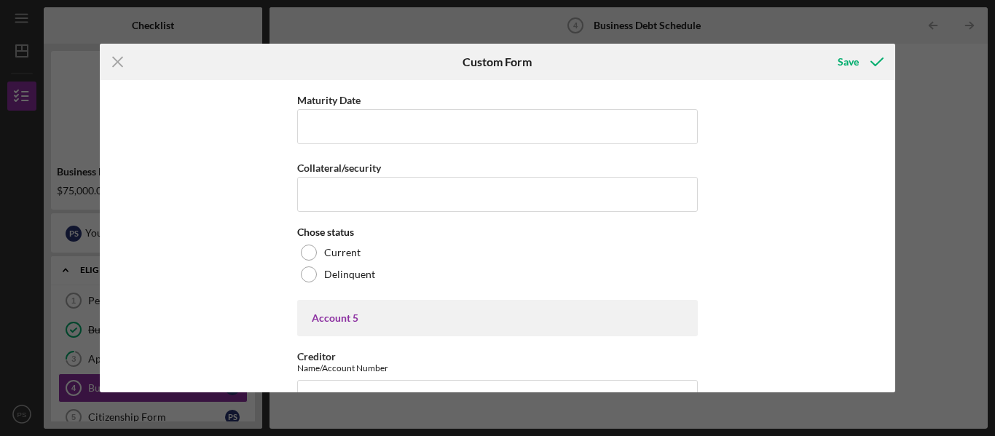
scroll to position [2433, 0]
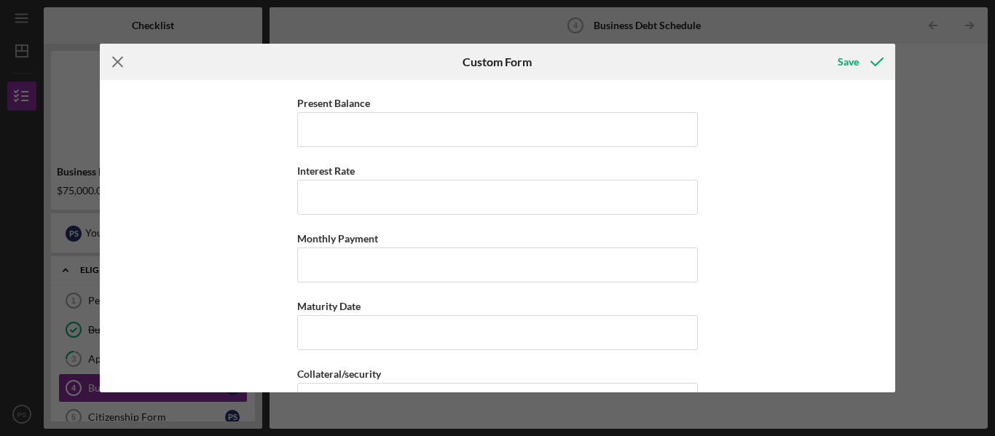
click at [114, 60] on icon "Icon/Menu Close" at bounding box center [118, 62] width 36 height 36
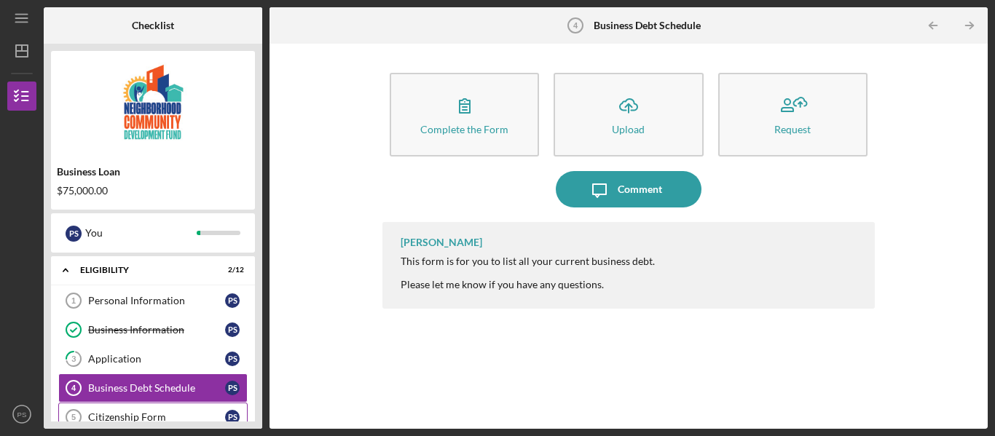
click at [123, 417] on div "Citizenship Form" at bounding box center [156, 417] width 137 height 12
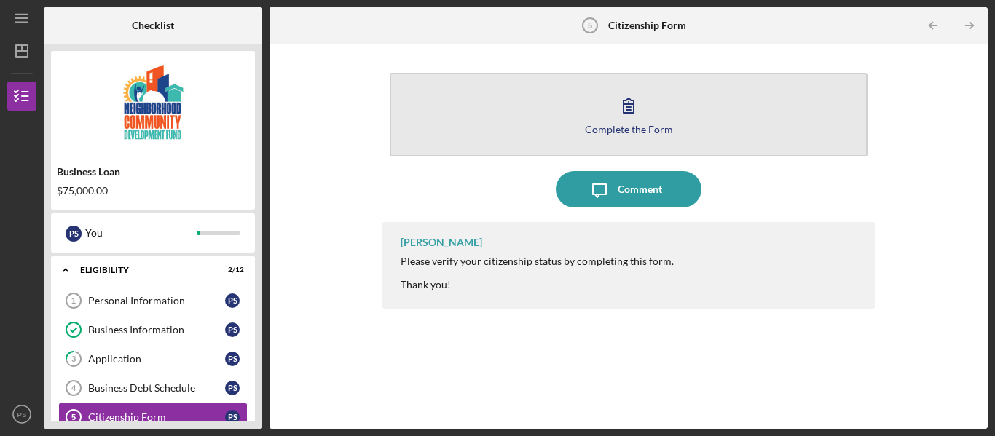
click at [631, 113] on icon "button" at bounding box center [628, 106] width 10 height 14
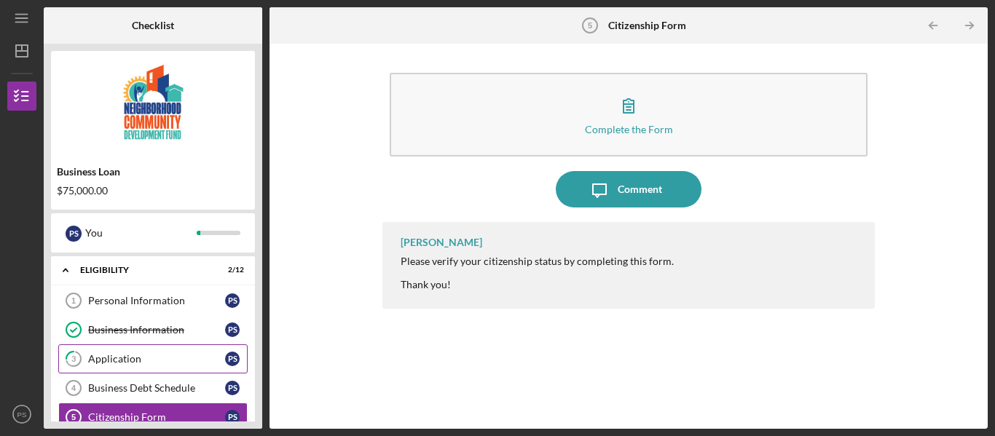
click at [125, 363] on div "Application" at bounding box center [156, 359] width 137 height 12
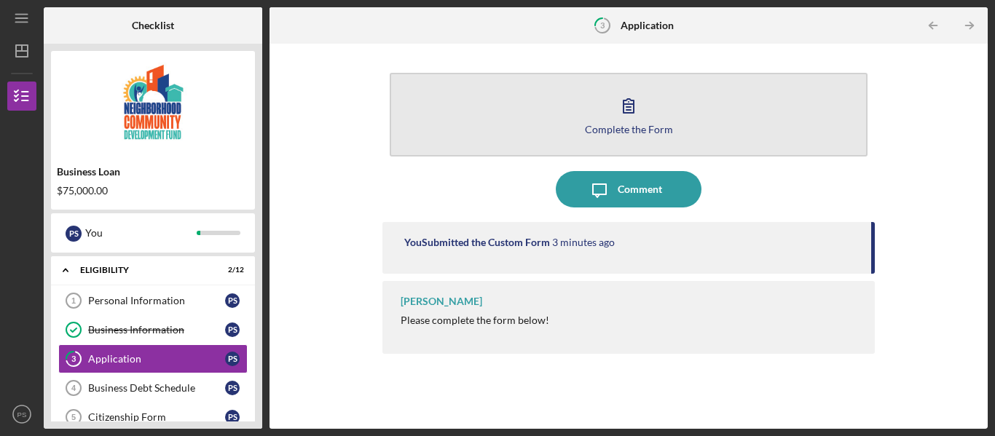
click at [590, 111] on button "Complete the Form Form" at bounding box center [629, 115] width 478 height 84
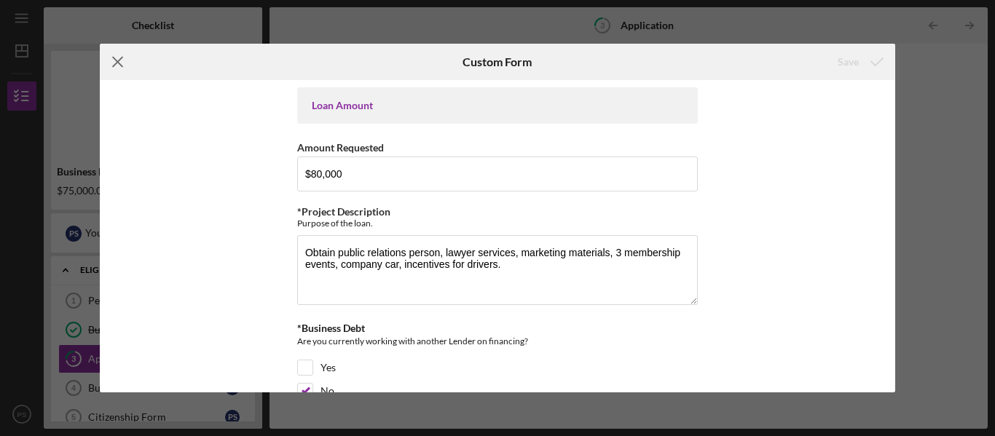
click at [117, 63] on icon "Icon/Menu Close" at bounding box center [118, 62] width 36 height 36
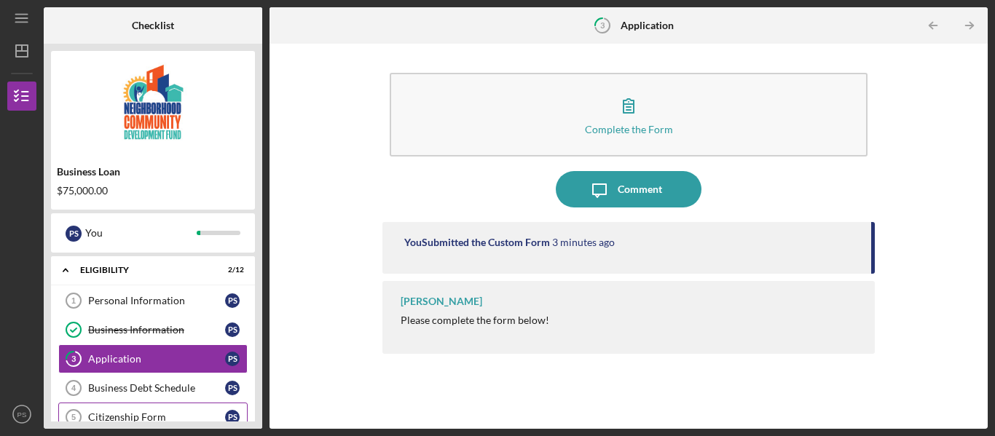
click at [166, 414] on div "Citizenship Form" at bounding box center [156, 417] width 137 height 12
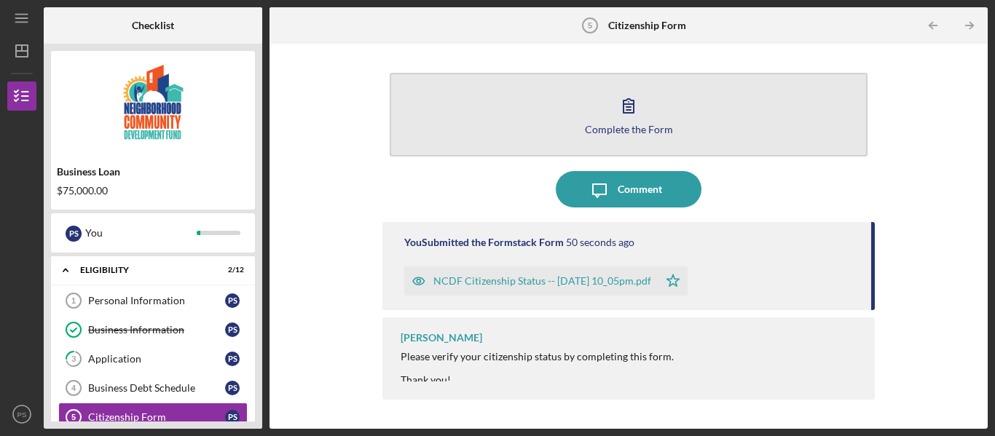
click at [583, 115] on button "Complete the Form Form" at bounding box center [629, 115] width 478 height 84
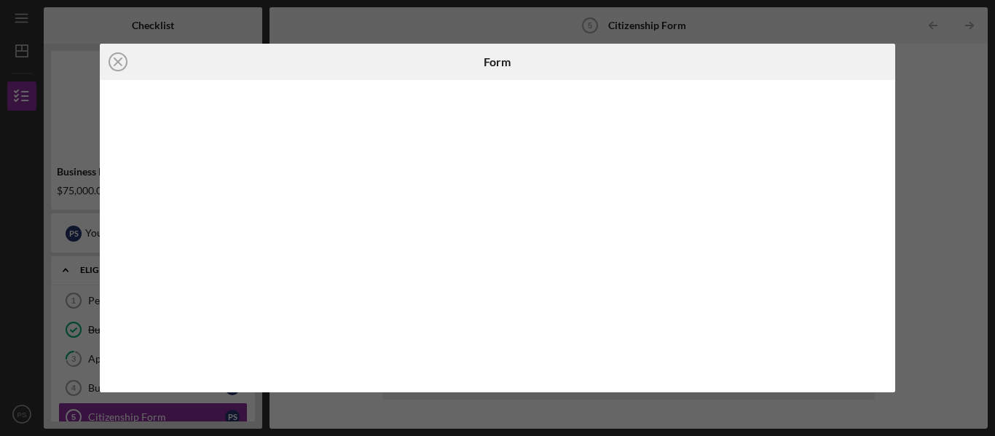
click at [930, 98] on div "Icon/Close Form" at bounding box center [497, 218] width 995 height 436
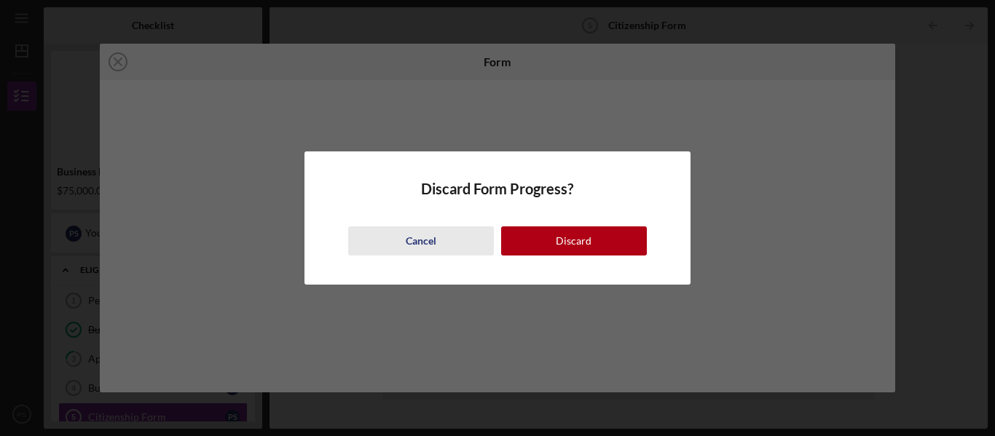
click at [429, 242] on div "Cancel" at bounding box center [421, 240] width 31 height 29
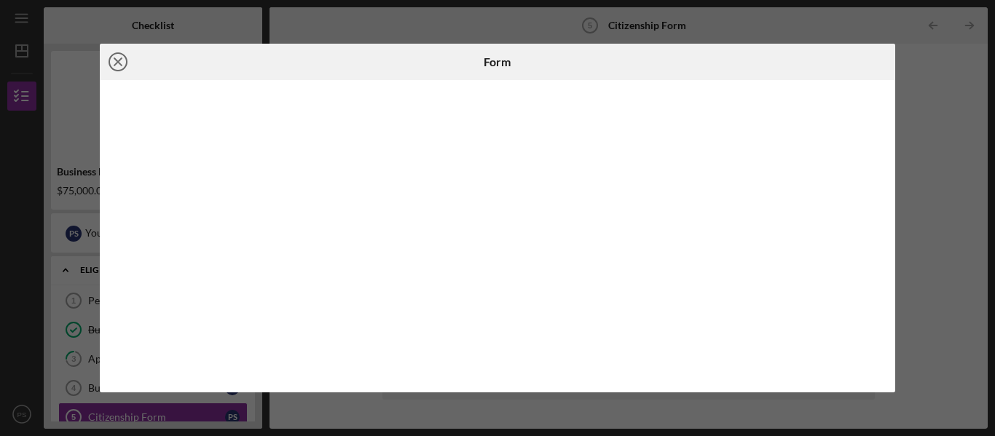
click at [121, 63] on icon "Icon/Close" at bounding box center [118, 62] width 36 height 36
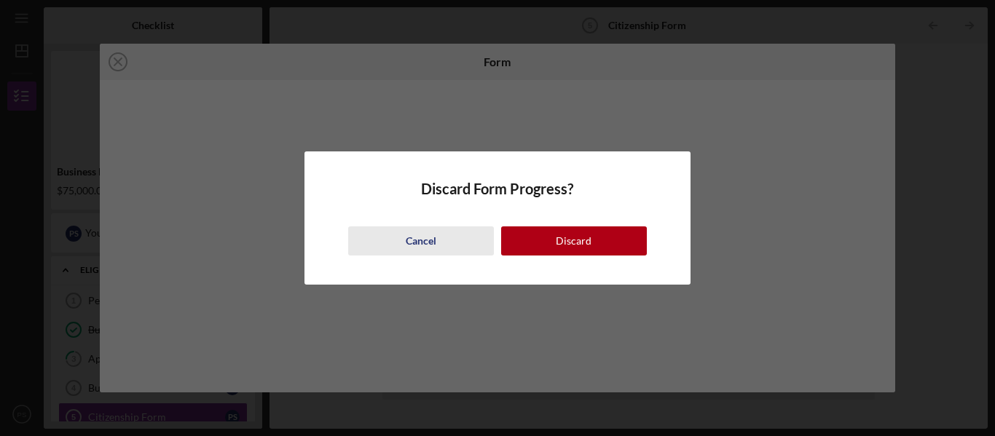
click at [460, 237] on button "Cancel" at bounding box center [421, 240] width 146 height 29
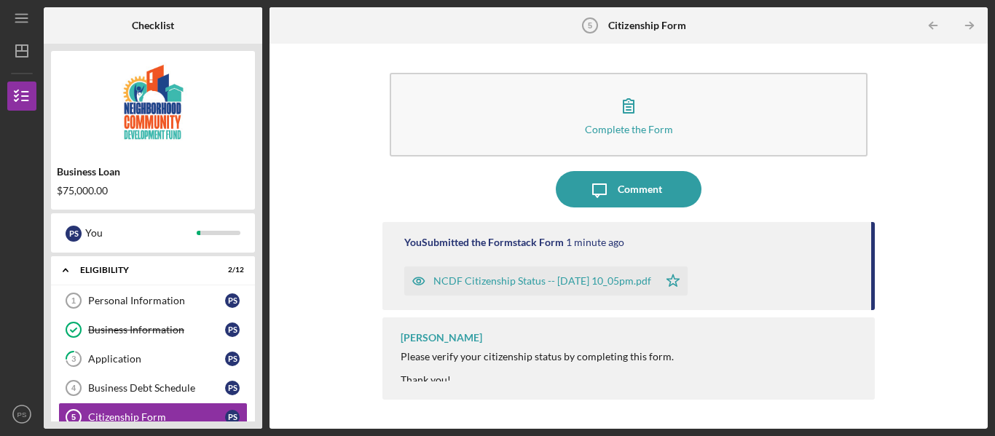
drag, startPoint x: 260, startPoint y: 253, endPoint x: 264, endPoint y: 293, distance: 40.3
click at [264, 293] on div "Checklist Business Loan $75,000.00 P S You Icon/Expander Eligibility 2 / 12 Per…" at bounding box center [516, 218] width 944 height 422
click at [21, 20] on icon "Icon/Menu" at bounding box center [22, 18] width 33 height 33
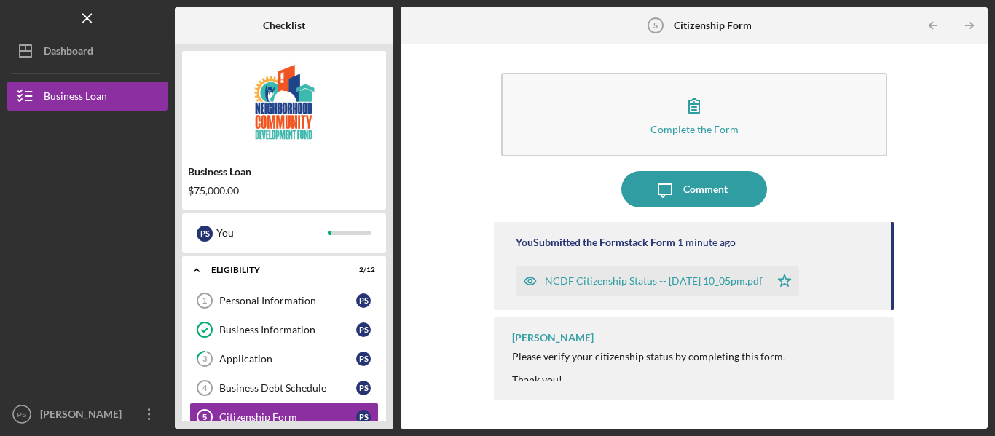
click at [21, 20] on div "Logo-Reversed Created with Sketch. Icon/Menu Close" at bounding box center [87, 18] width 160 height 36
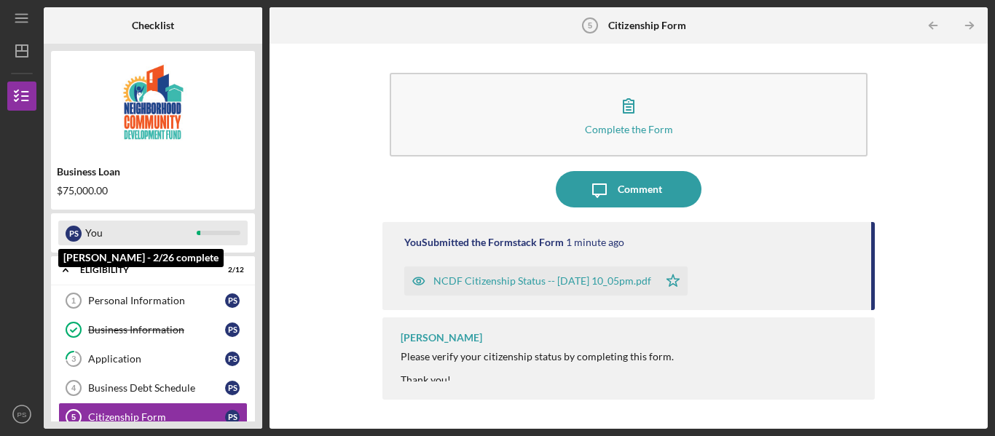
click at [221, 239] on div "P S You" at bounding box center [152, 233] width 189 height 25
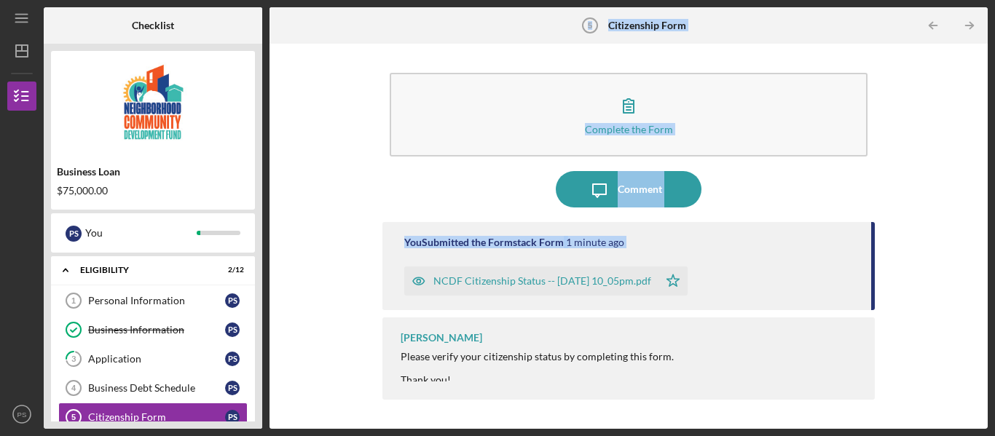
drag, startPoint x: 258, startPoint y: 284, endPoint x: 267, endPoint y: 283, distance: 9.5
click at [267, 283] on div "Checklist Business Loan $75,000.00 P S You Icon/Expander Eligibility 2 / 12 Per…" at bounding box center [516, 218] width 944 height 422
click at [965, 22] on icon "Icon/Table Pagination Arrow" at bounding box center [969, 25] width 33 height 33
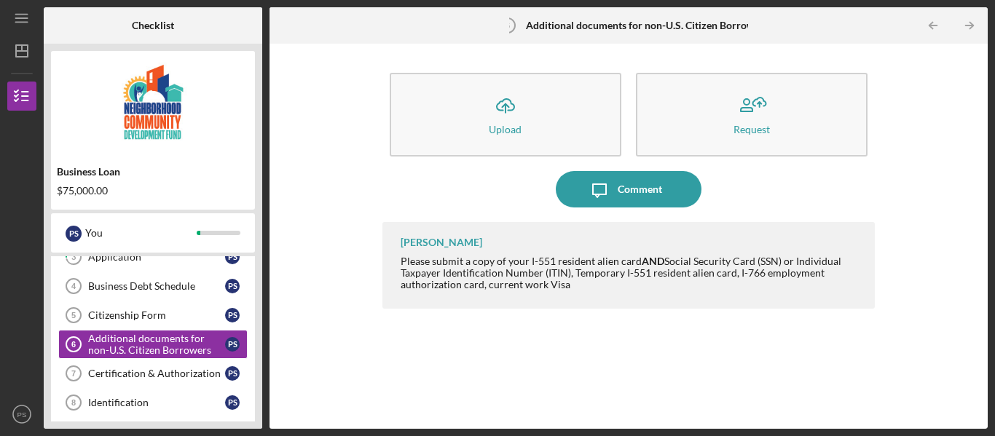
scroll to position [108, 0]
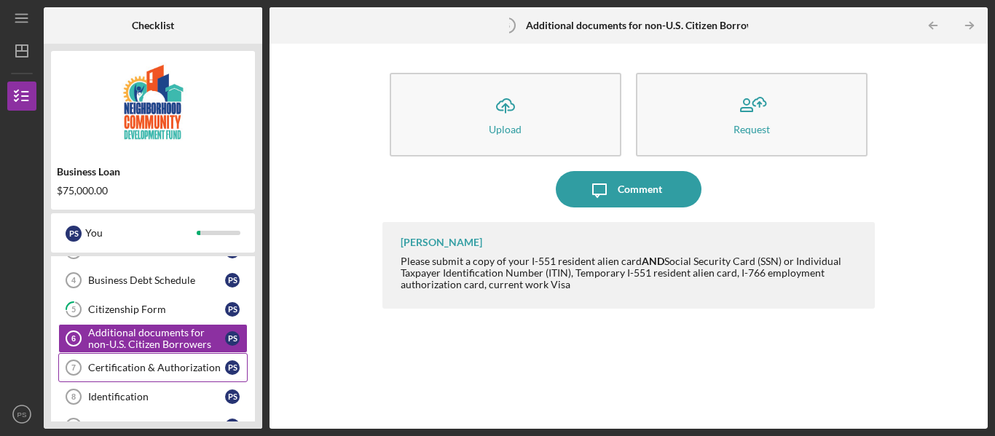
click at [154, 366] on div "Certification & Authorization" at bounding box center [156, 368] width 137 height 12
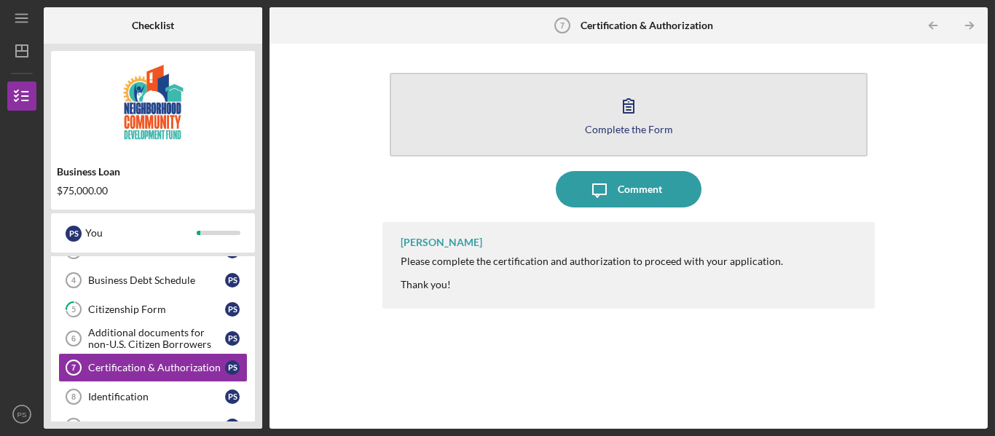
click at [634, 108] on icon "button" at bounding box center [628, 106] width 10 height 14
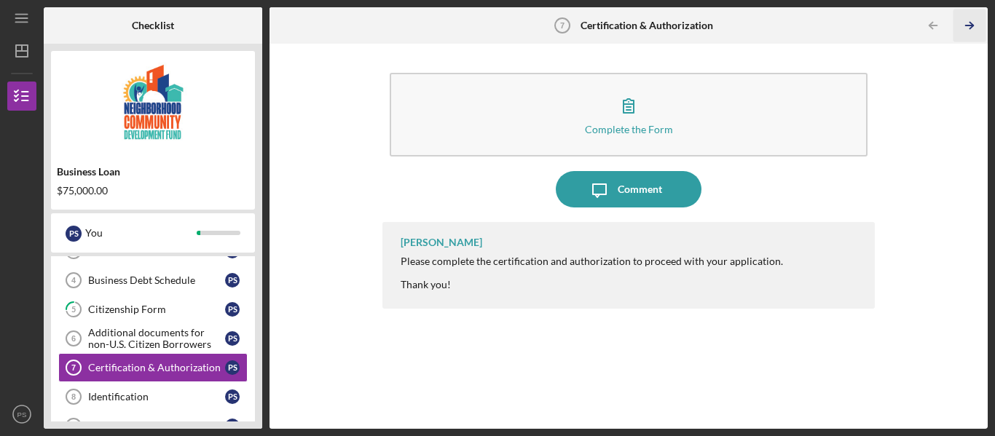
click at [970, 29] on polyline "button" at bounding box center [971, 26] width 4 height 7
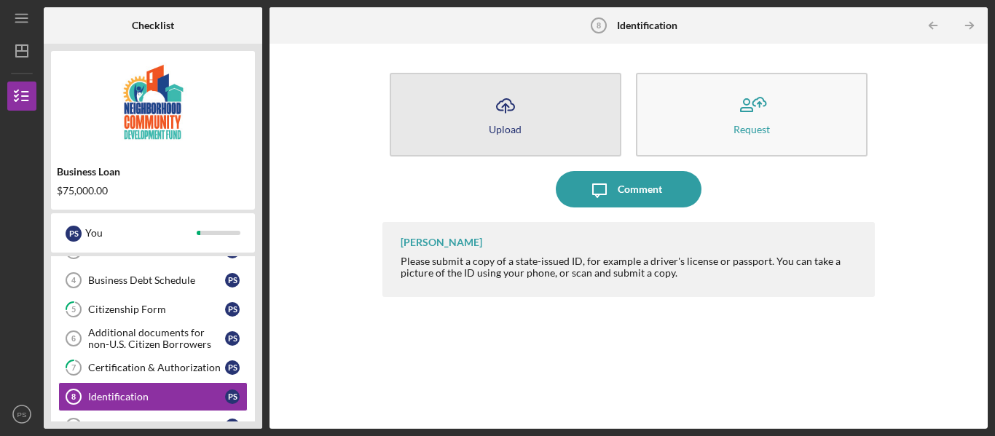
click at [527, 108] on button "Icon/Upload Upload" at bounding box center [506, 115] width 232 height 84
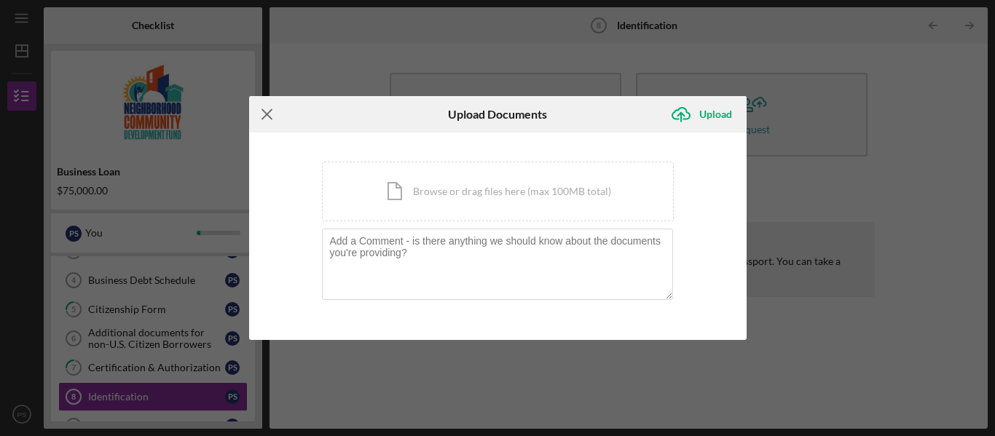
drag, startPoint x: 275, startPoint y: 109, endPoint x: 266, endPoint y: 112, distance: 10.1
click at [266, 112] on icon "Icon/Menu Close" at bounding box center [267, 114] width 36 height 36
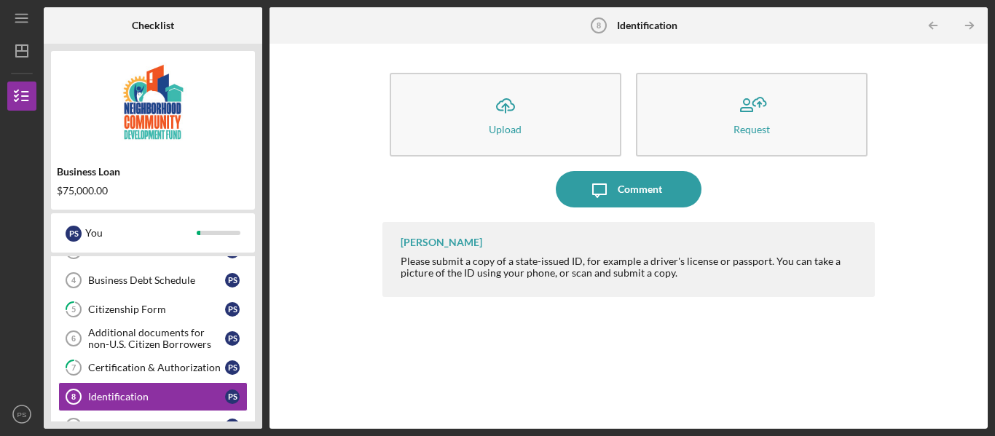
click at [266, 112] on div "Checklist Business Loan $75,000.00 P S You Icon/Expander Eligibility 2 / 12 Per…" at bounding box center [516, 218] width 944 height 422
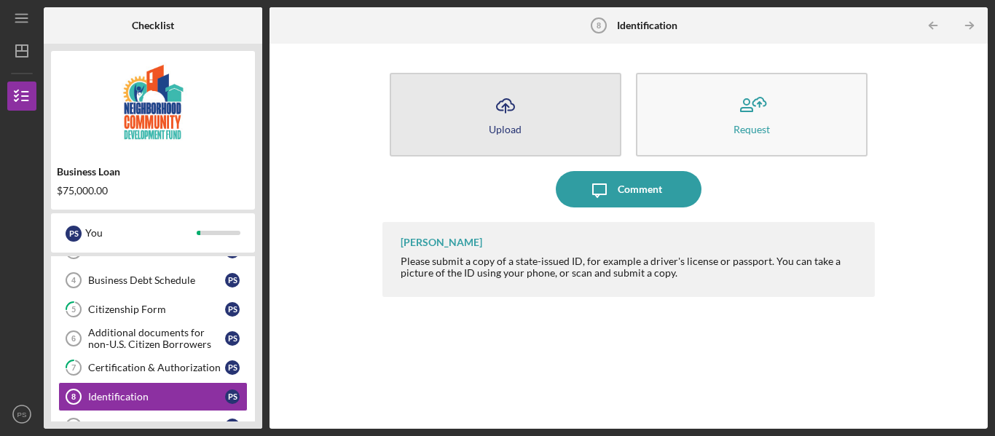
click at [511, 131] on div "Upload" at bounding box center [505, 129] width 33 height 11
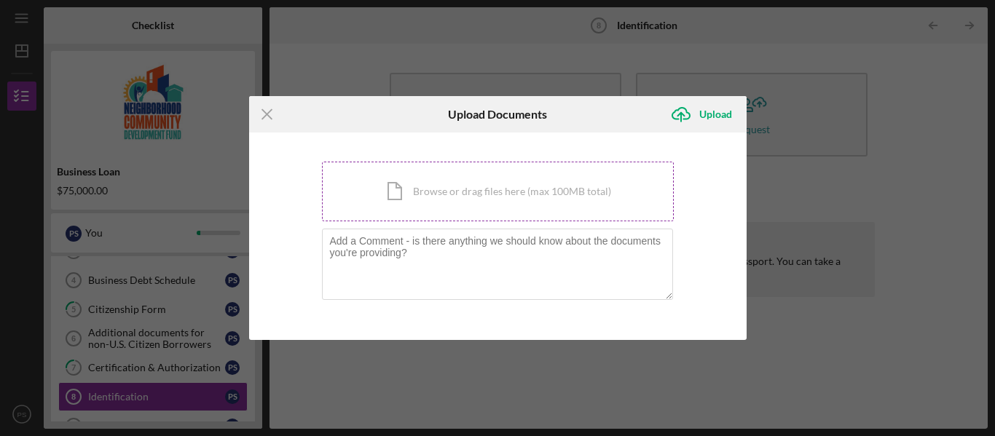
click at [491, 183] on div "Icon/Document Browse or drag files here (max 100MB total) Tap to choose files o…" at bounding box center [498, 192] width 352 height 60
click at [261, 113] on icon "Icon/Menu Close" at bounding box center [267, 114] width 36 height 36
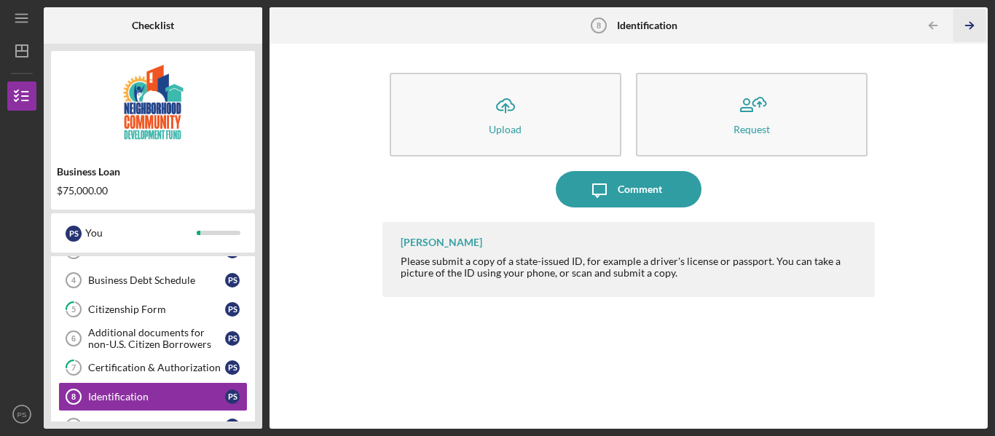
click at [968, 23] on icon "Icon/Table Pagination Arrow" at bounding box center [969, 25] width 33 height 33
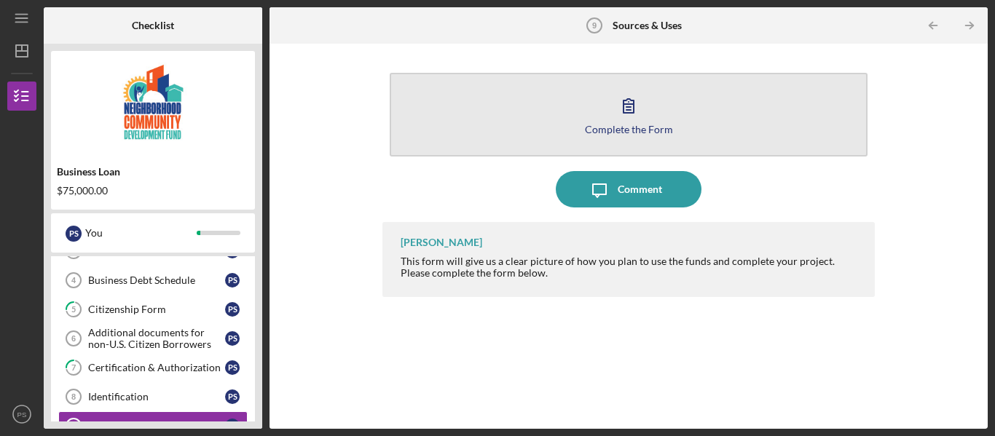
click at [633, 141] on button "Complete the Form Form" at bounding box center [629, 115] width 478 height 84
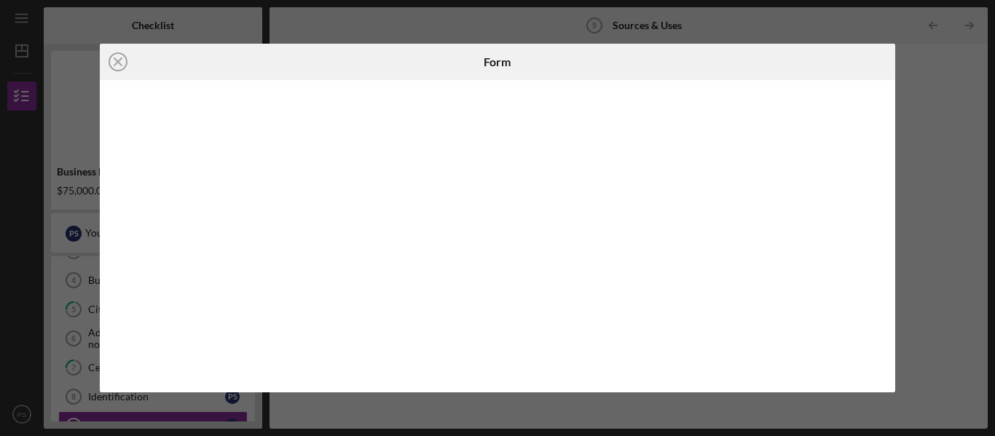
click at [1, 256] on div "Icon/Close Form" at bounding box center [497, 218] width 995 height 436
